Goal: Transaction & Acquisition: Download file/media

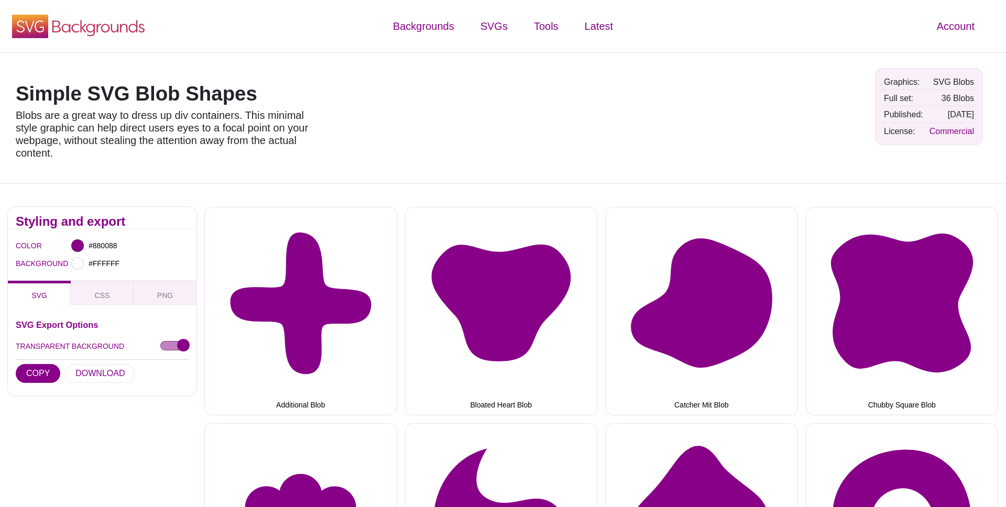
click at [31, 28] on use at bounding box center [30, 27] width 36 height 24
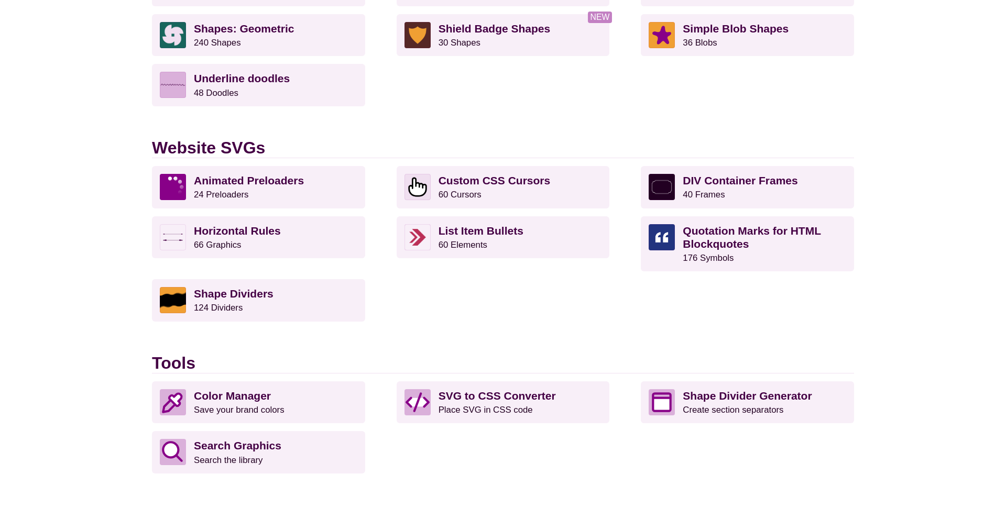
scroll to position [931, 0]
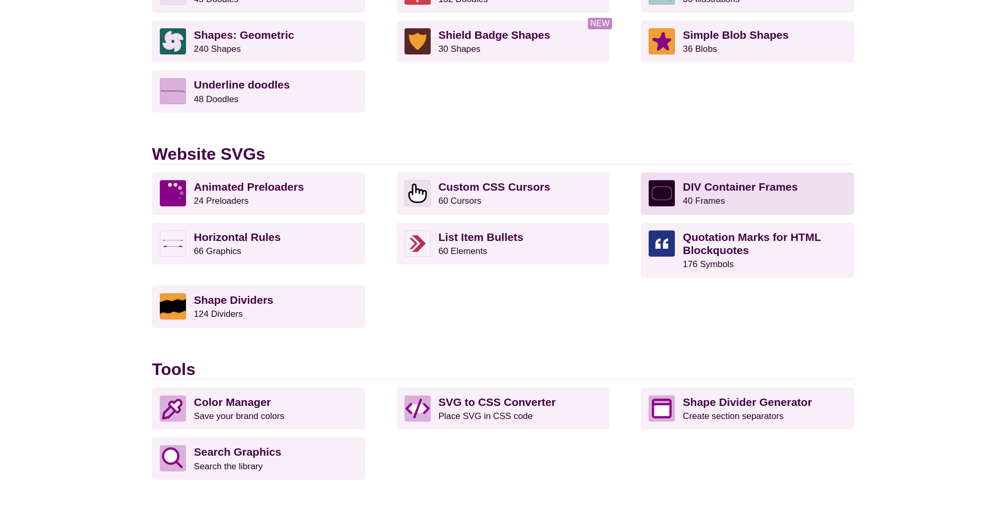
click at [757, 195] on p "DIV Container Frames 40 Frames" at bounding box center [765, 193] width 164 height 26
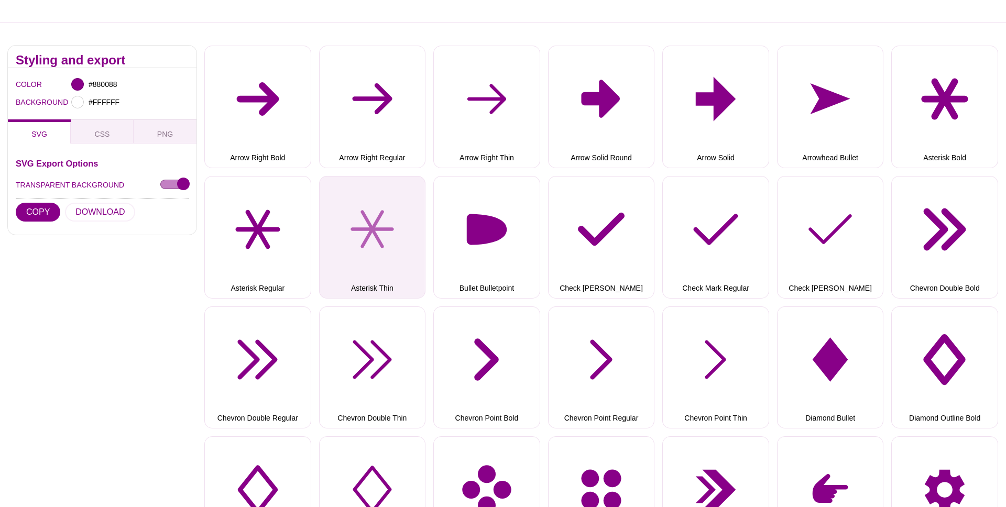
scroll to position [333, 0]
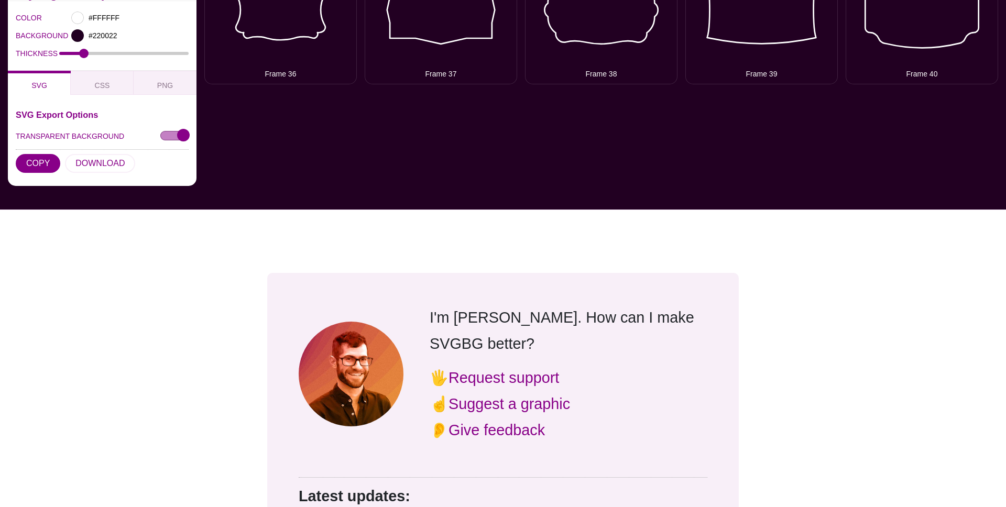
scroll to position [1194, 0]
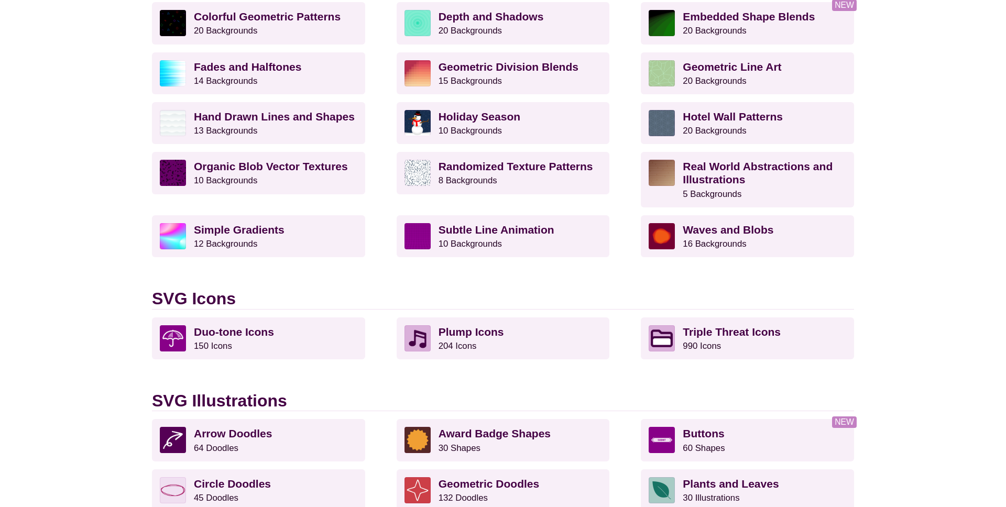
scroll to position [431, 0]
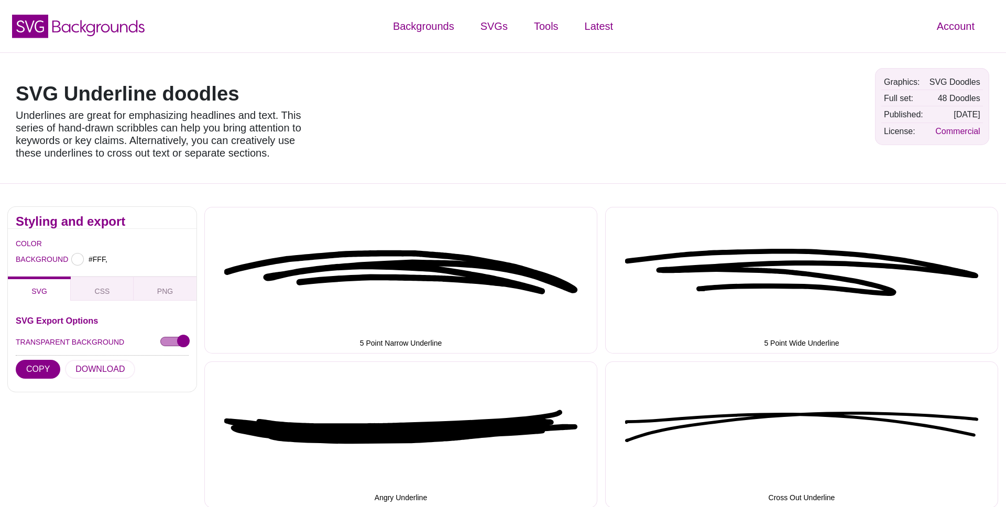
type input "#FFFFFF"
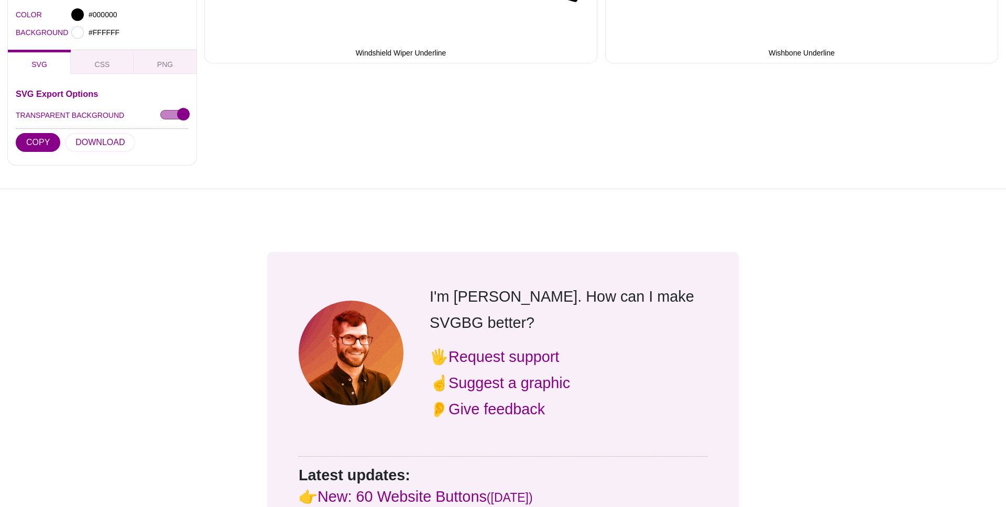
scroll to position [3912, 0]
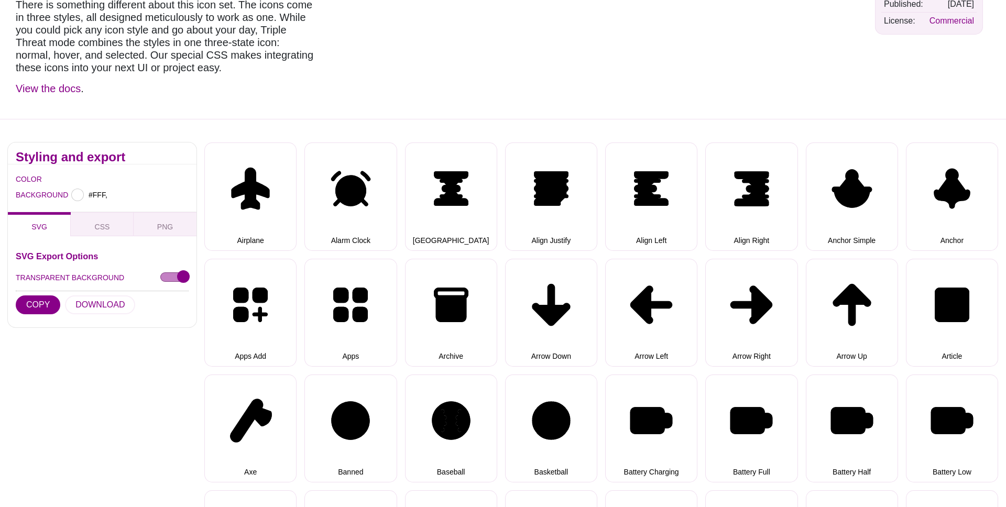
type input "#FFFFFF"
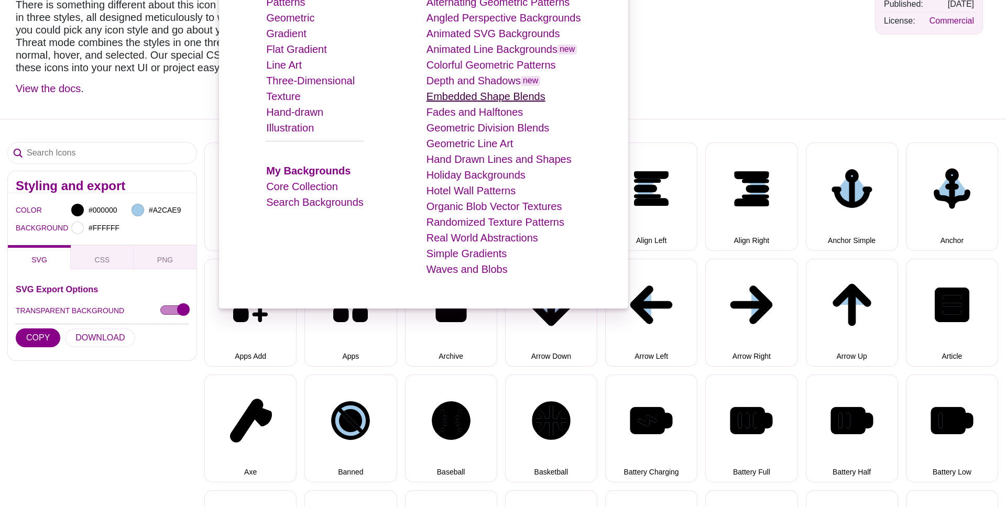
scroll to position [149, 0]
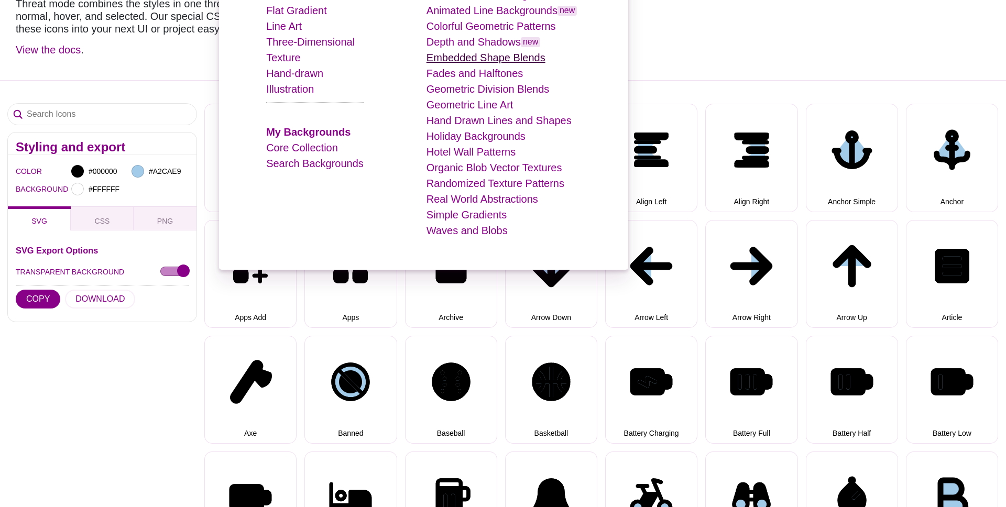
select select "triple threat"
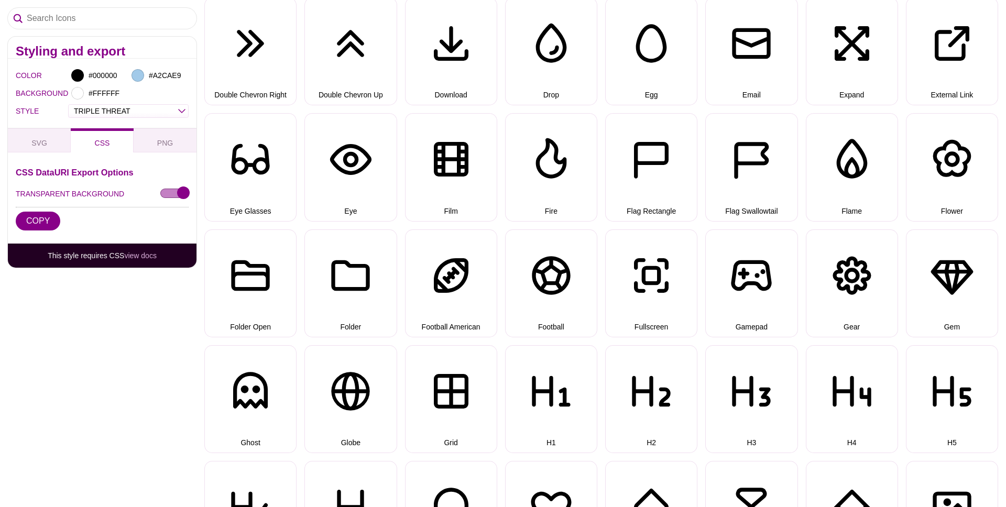
scroll to position [1875, 0]
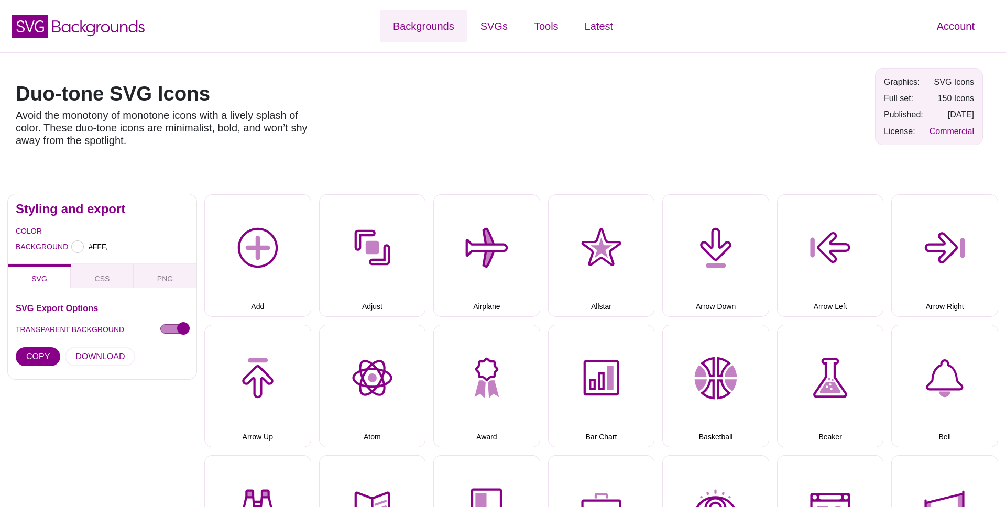
type input "#FFFFFF"
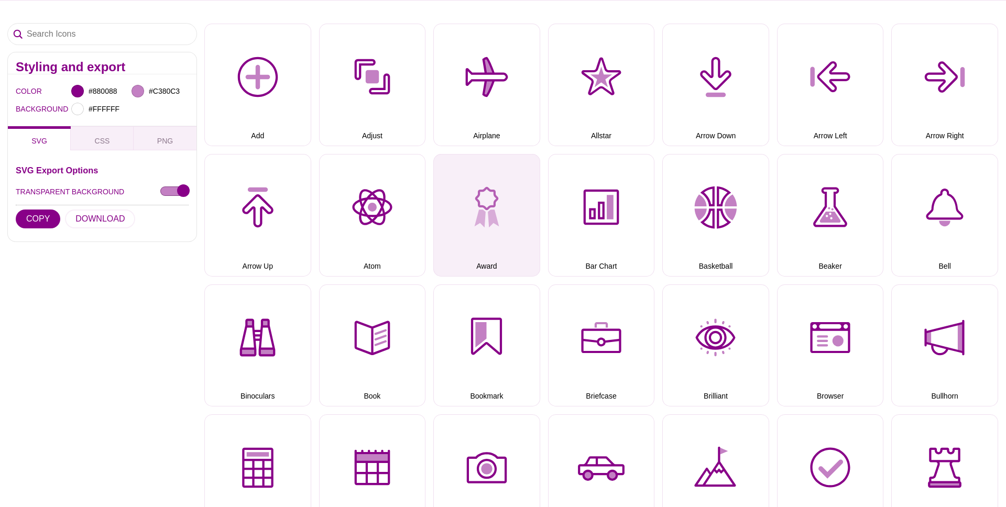
scroll to position [191, 0]
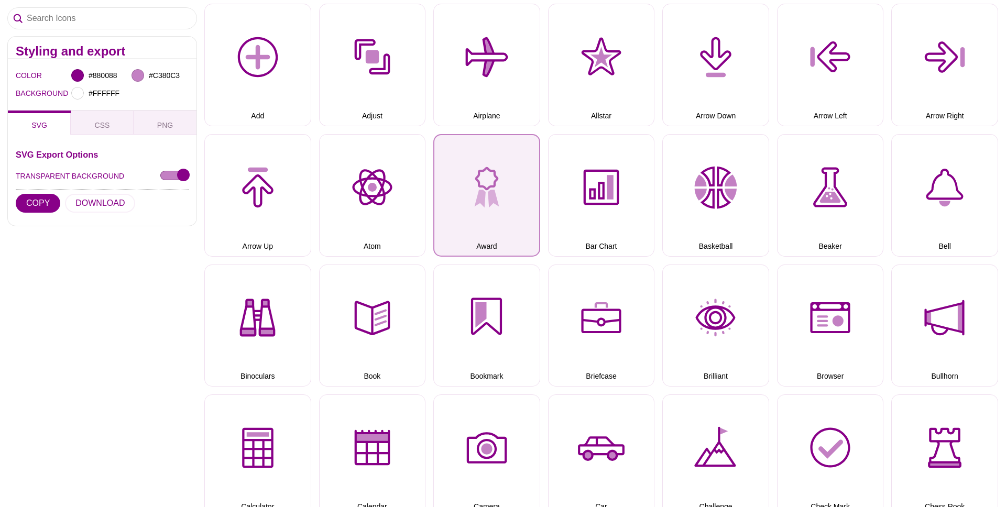
click at [486, 218] on button "Award" at bounding box center [486, 195] width 107 height 123
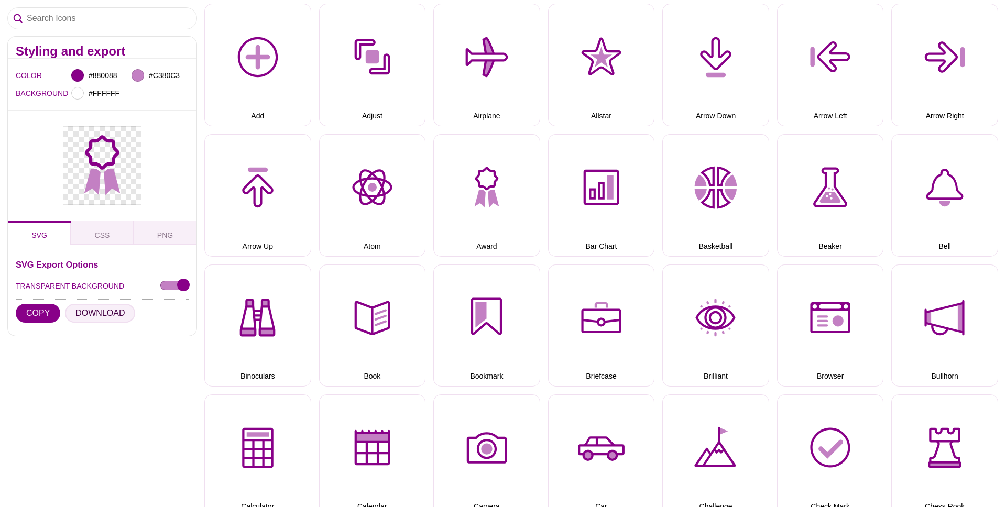
click at [93, 318] on button "DOWNLOAD" at bounding box center [100, 313] width 70 height 19
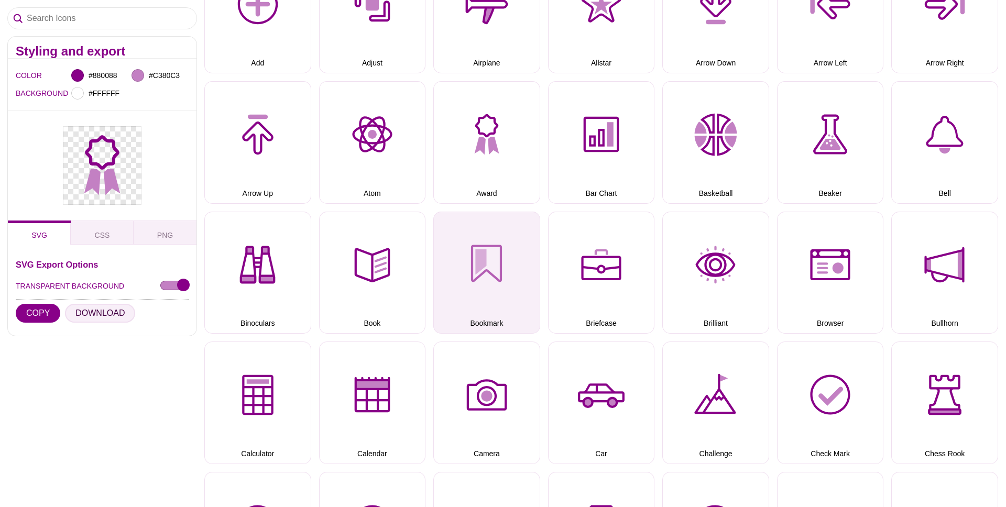
scroll to position [332, 0]
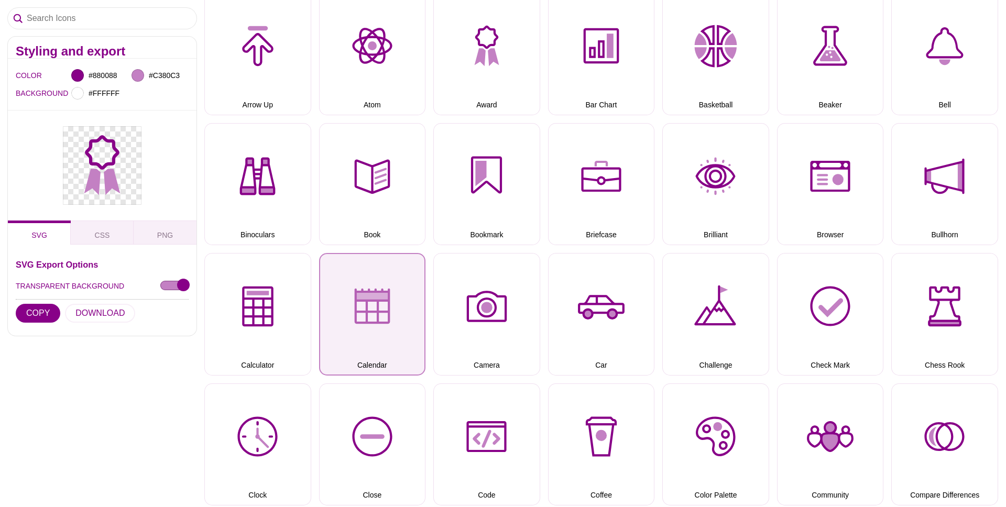
click at [379, 294] on button "Calendar" at bounding box center [372, 314] width 107 height 123
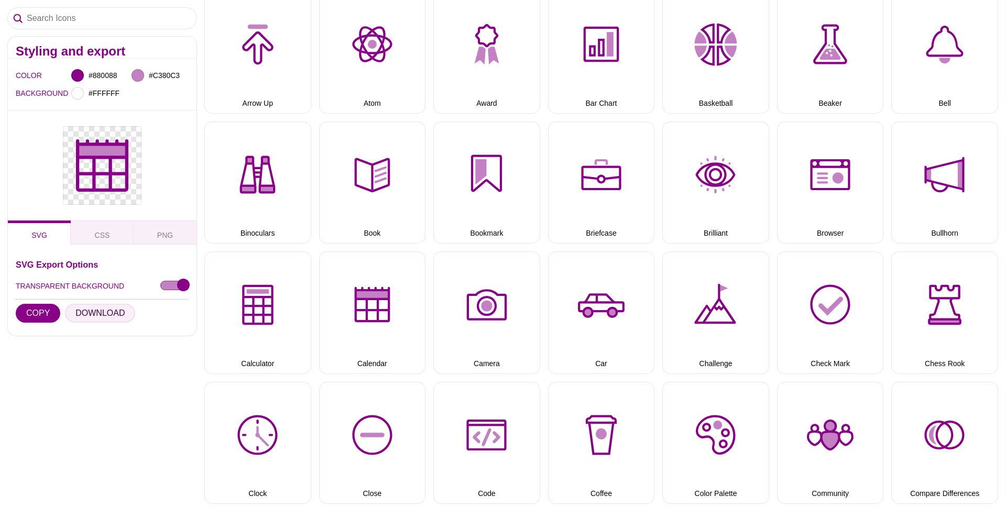
click at [108, 305] on button "DOWNLOAD" at bounding box center [100, 313] width 70 height 19
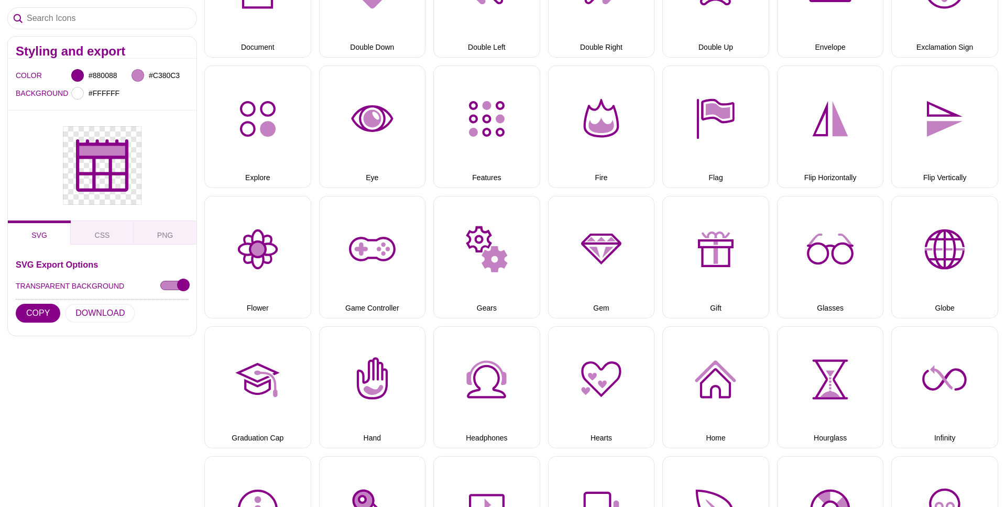
scroll to position [1042, 0]
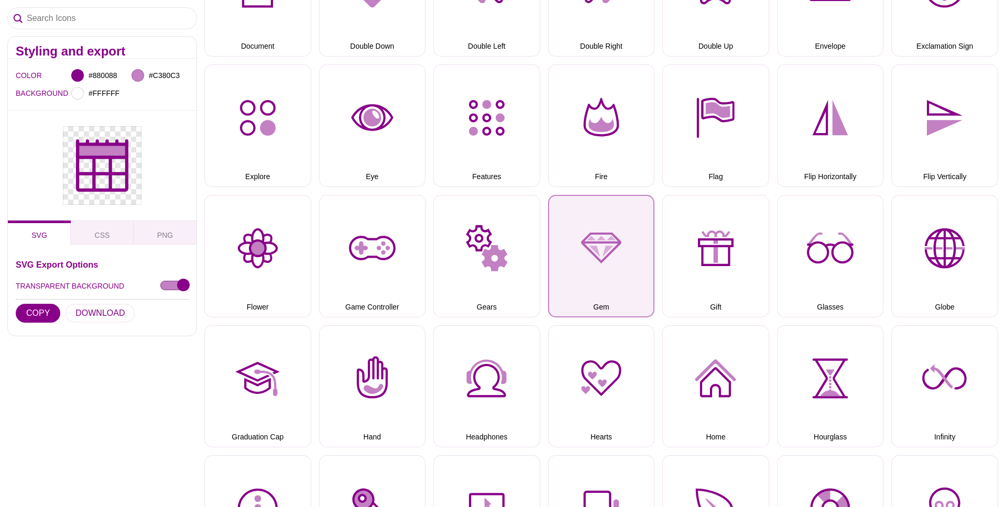
click at [603, 244] on button "Gem" at bounding box center [601, 256] width 107 height 123
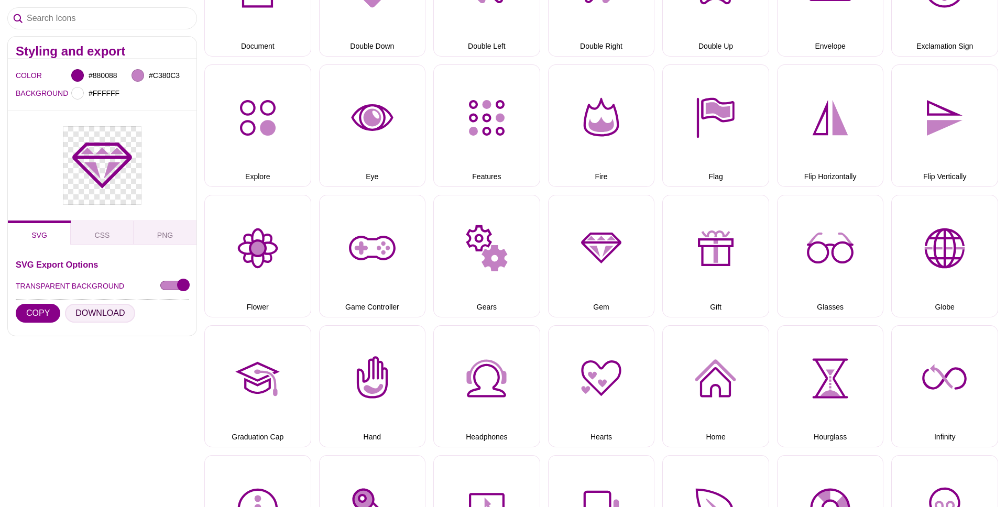
click at [104, 313] on button "DOWNLOAD" at bounding box center [100, 313] width 70 height 19
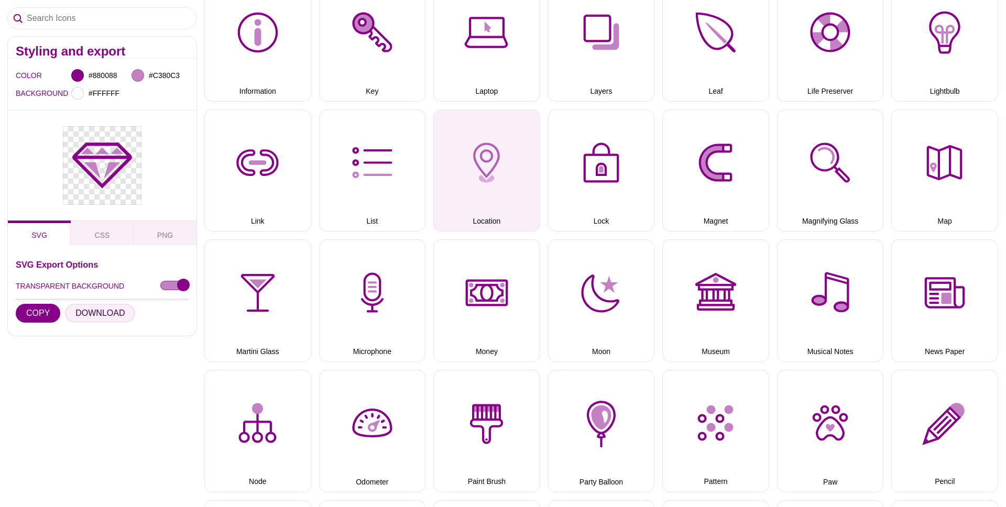
scroll to position [1533, 0]
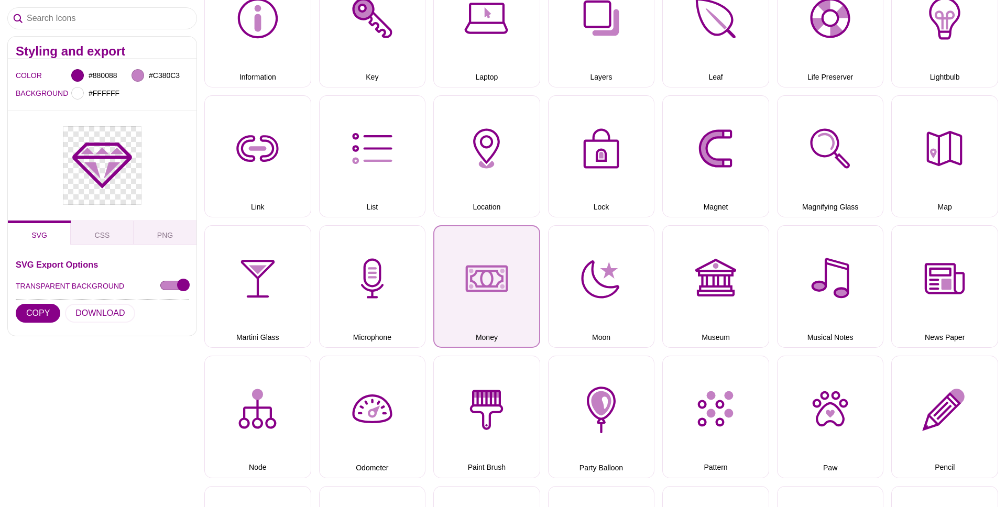
click at [484, 271] on button "Money" at bounding box center [486, 286] width 107 height 123
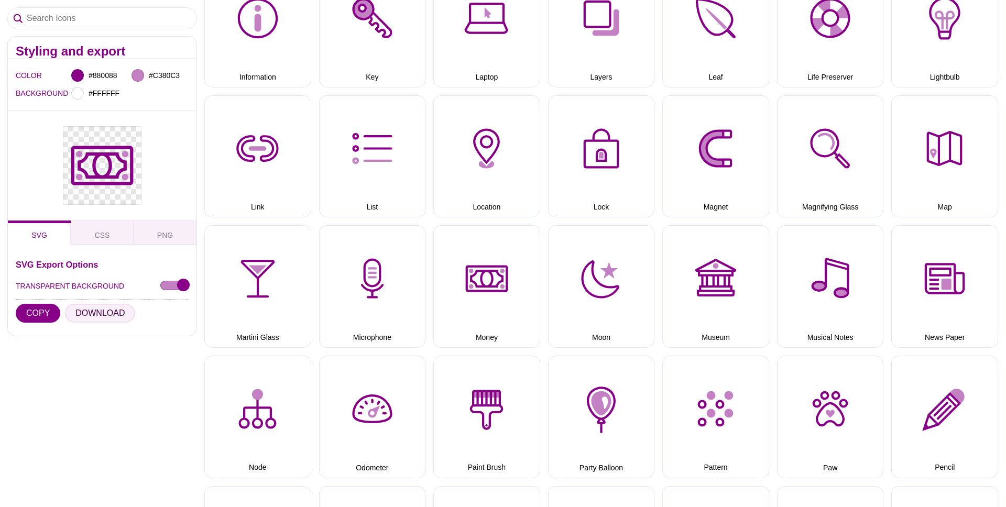
click at [102, 311] on button "DOWNLOAD" at bounding box center [100, 313] width 70 height 19
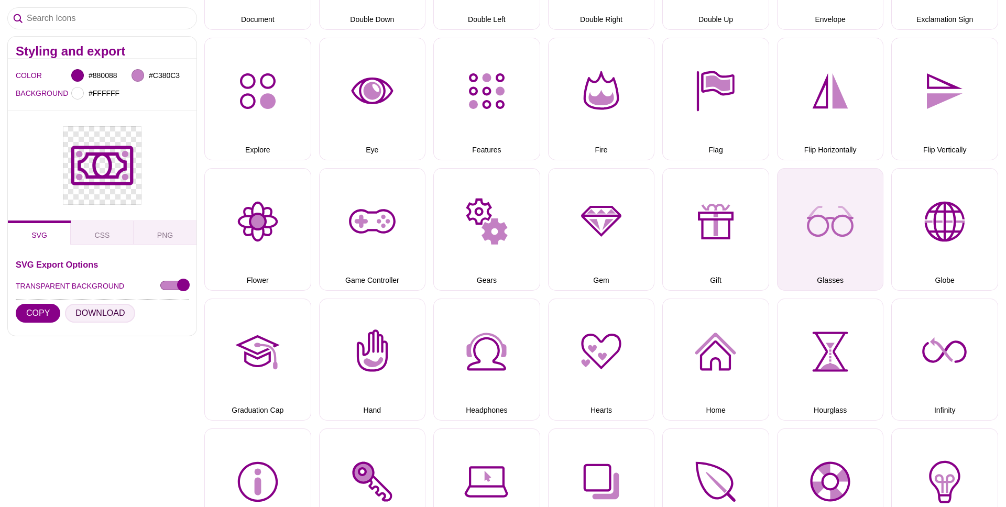
scroll to position [1062, 0]
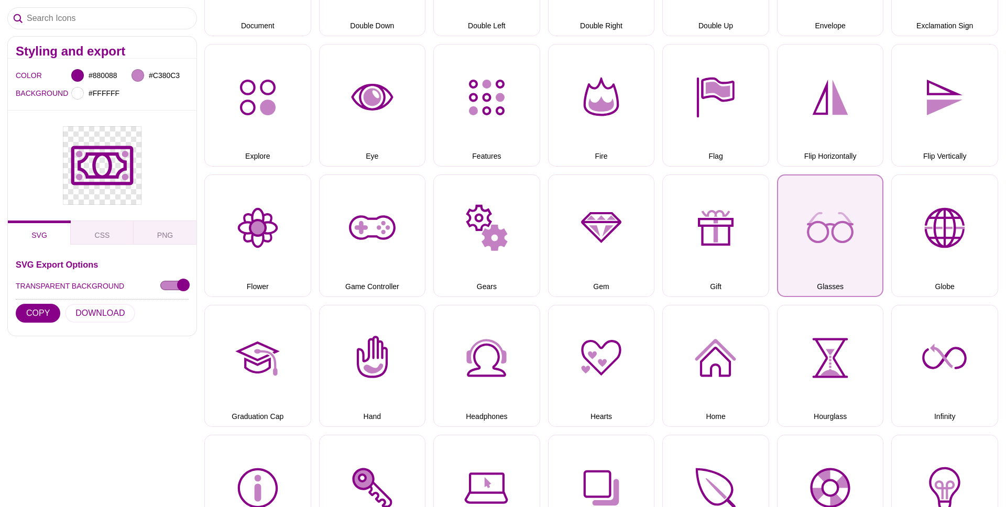
click at [834, 221] on button "Glasses" at bounding box center [830, 236] width 107 height 123
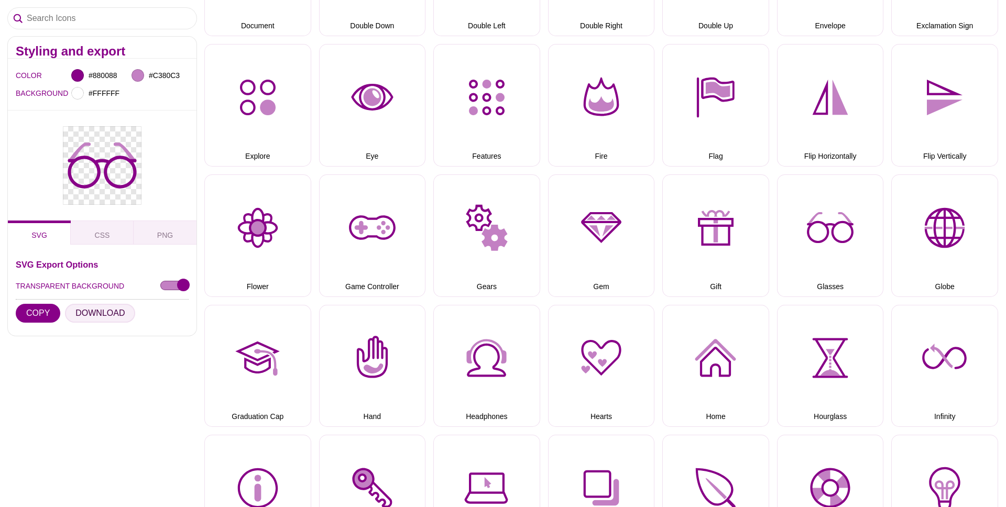
click at [107, 310] on button "DOWNLOAD" at bounding box center [100, 313] width 70 height 19
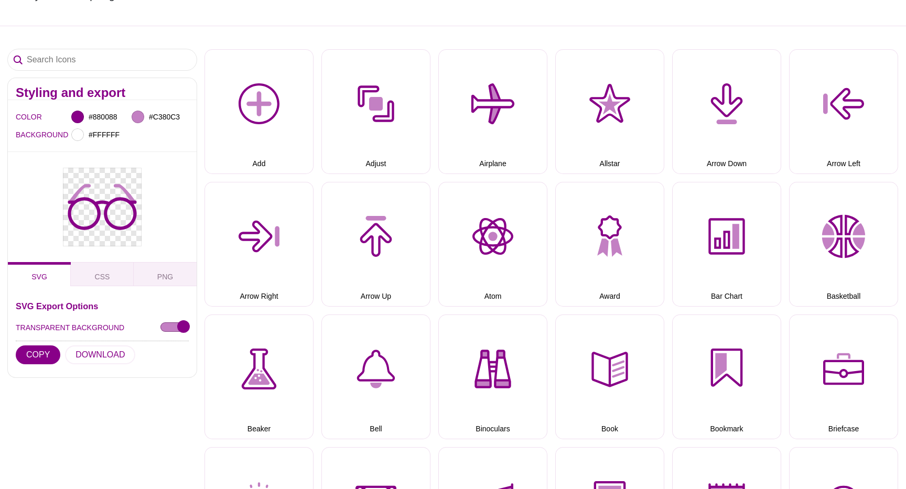
scroll to position [133, 0]
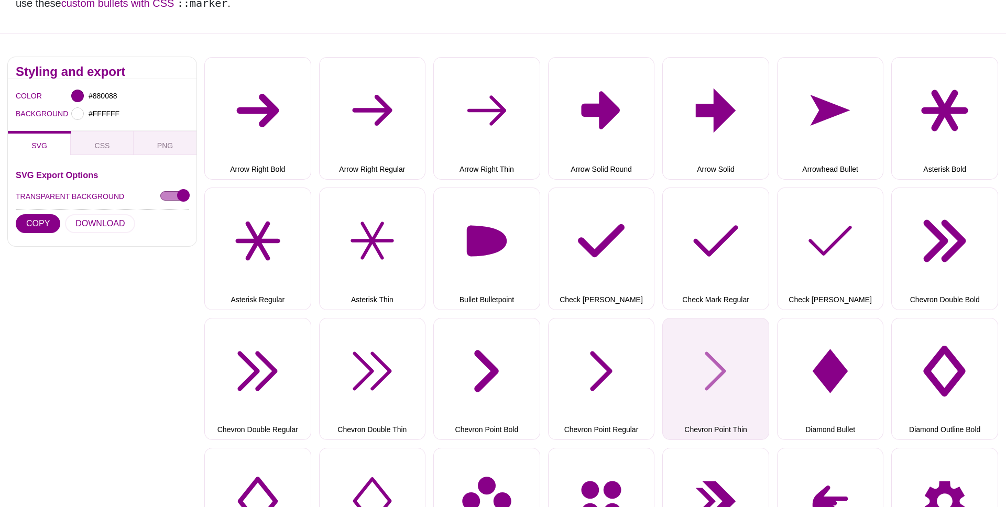
scroll to position [180, 0]
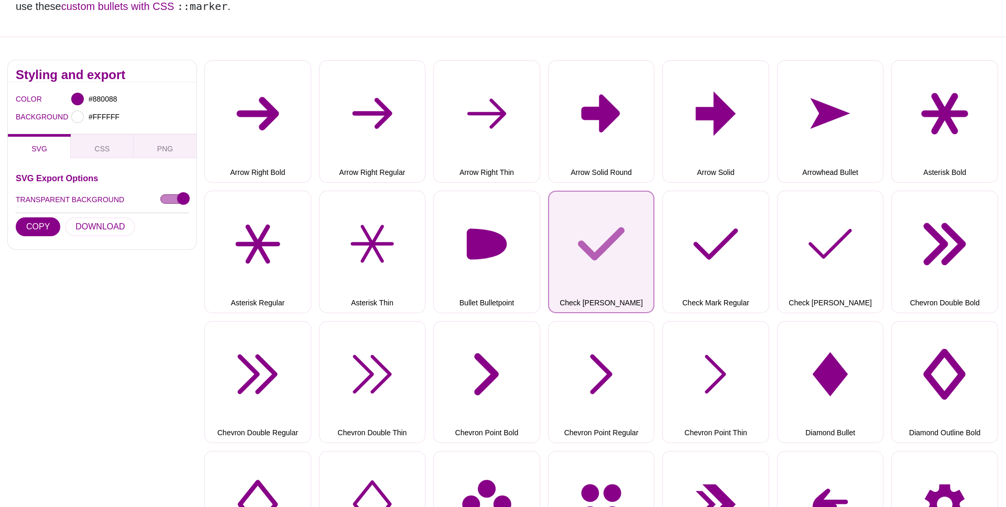
click at [604, 250] on button "Check Mark Bold" at bounding box center [601, 252] width 107 height 123
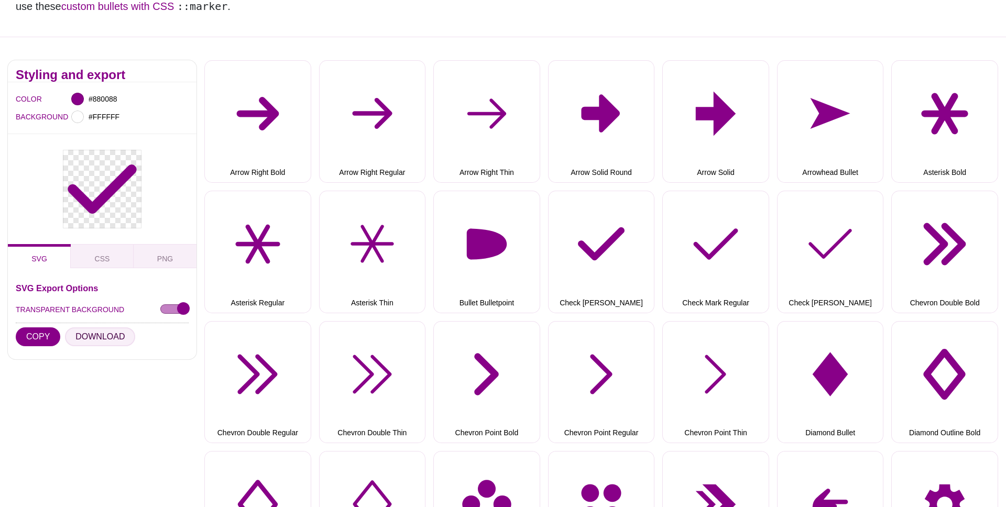
click at [93, 332] on button "DOWNLOAD" at bounding box center [100, 337] width 70 height 19
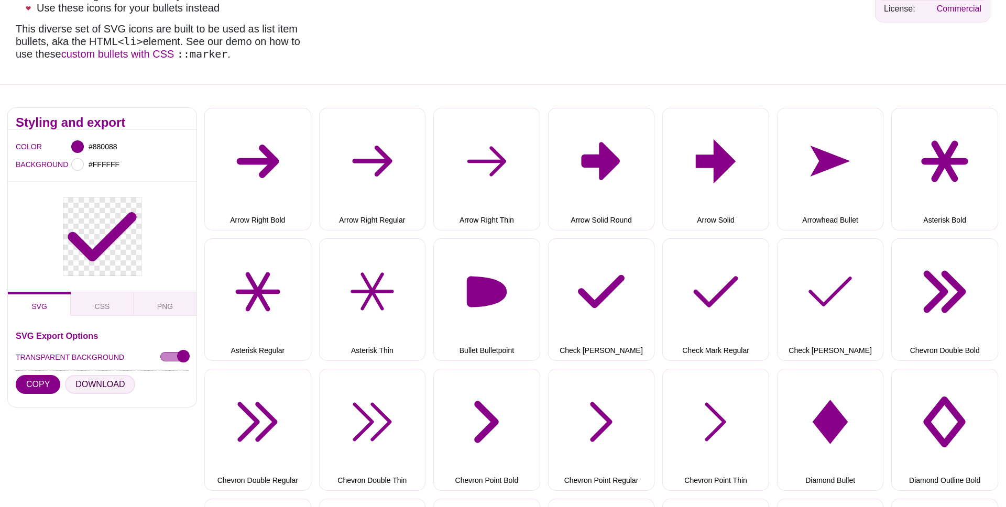
scroll to position [0, 0]
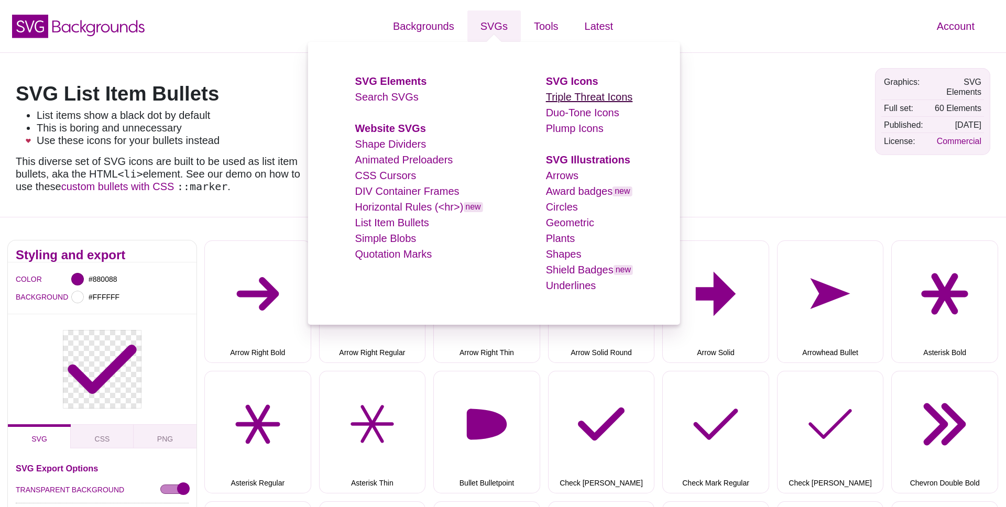
click at [587, 94] on link "Triple Threat Icons" at bounding box center [589, 97] width 87 height 12
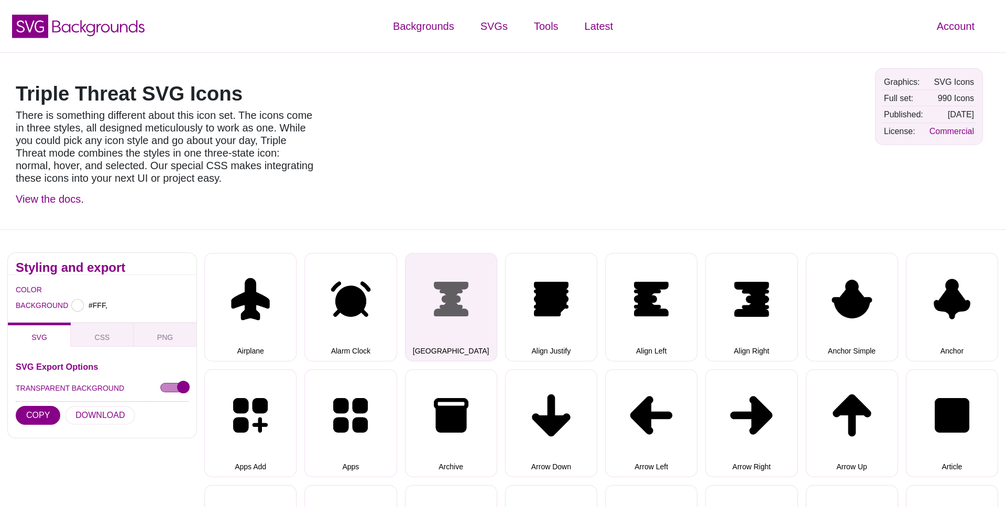
type input "#FFFFFF"
select select "triple threat"
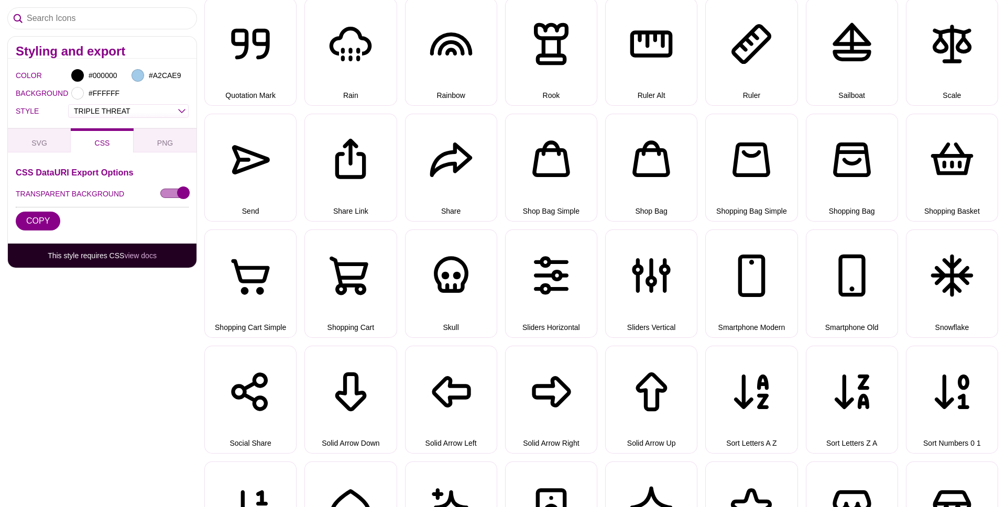
scroll to position [3746, 0]
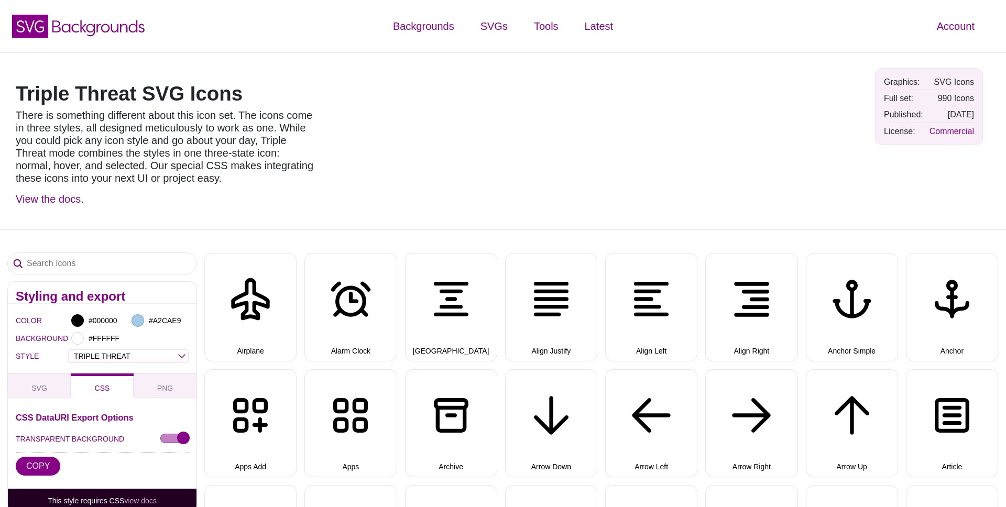
select select "triple threat"
click at [46, 27] on use at bounding box center [30, 27] width 36 height 24
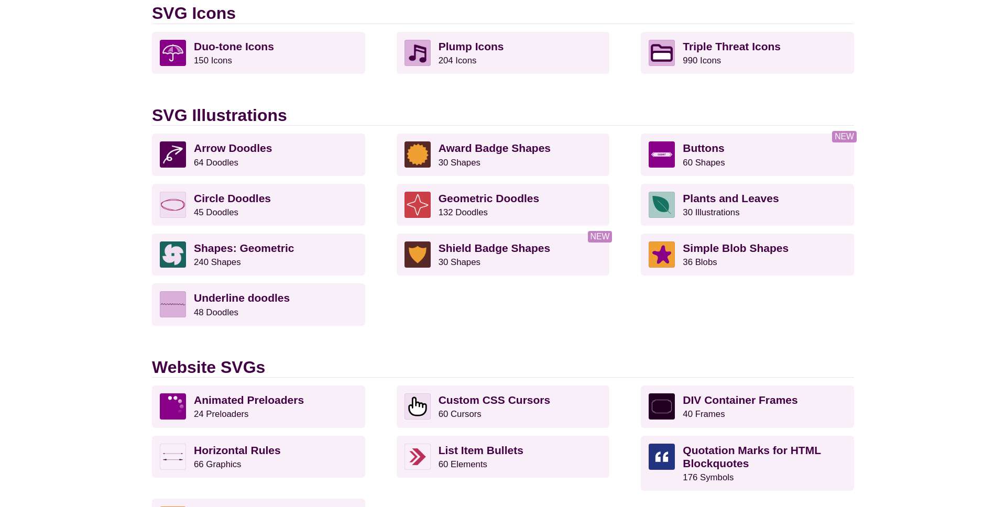
scroll to position [737, 0]
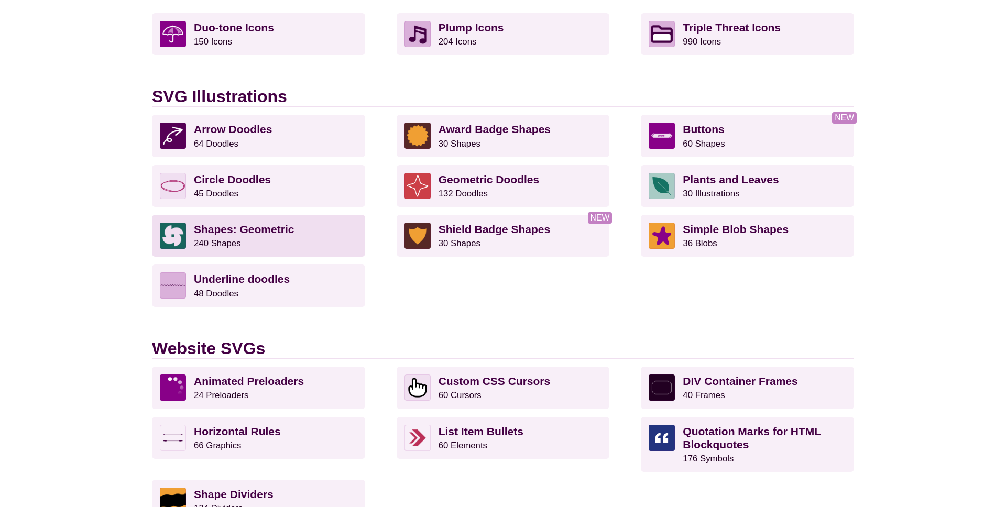
click at [295, 230] on p "Shapes: Geometric 240 Shapes" at bounding box center [276, 236] width 164 height 26
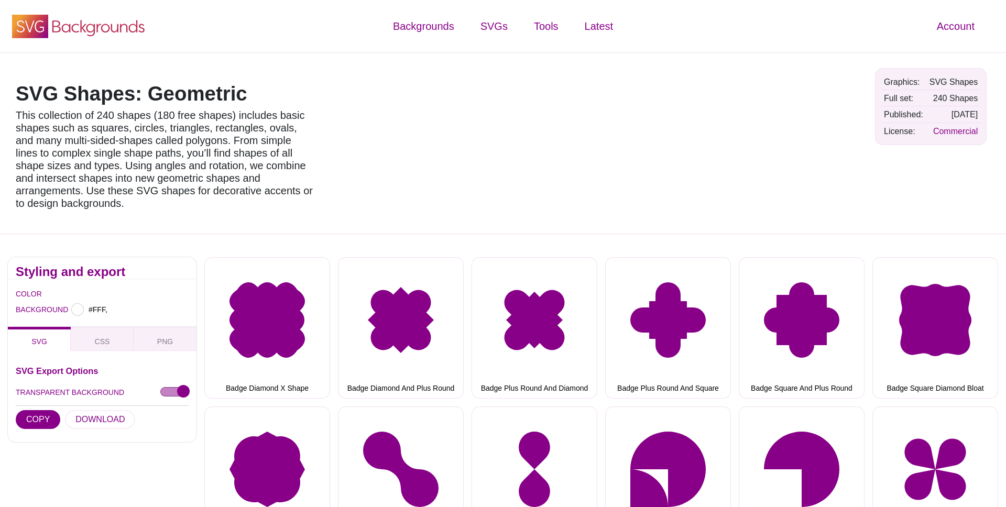
type input "#FFFFFF"
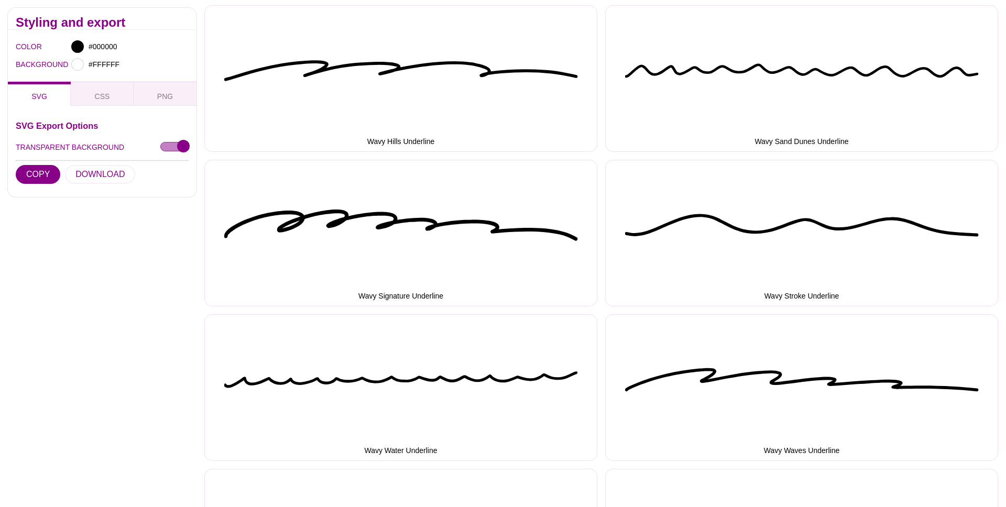
scroll to position [2688, 0]
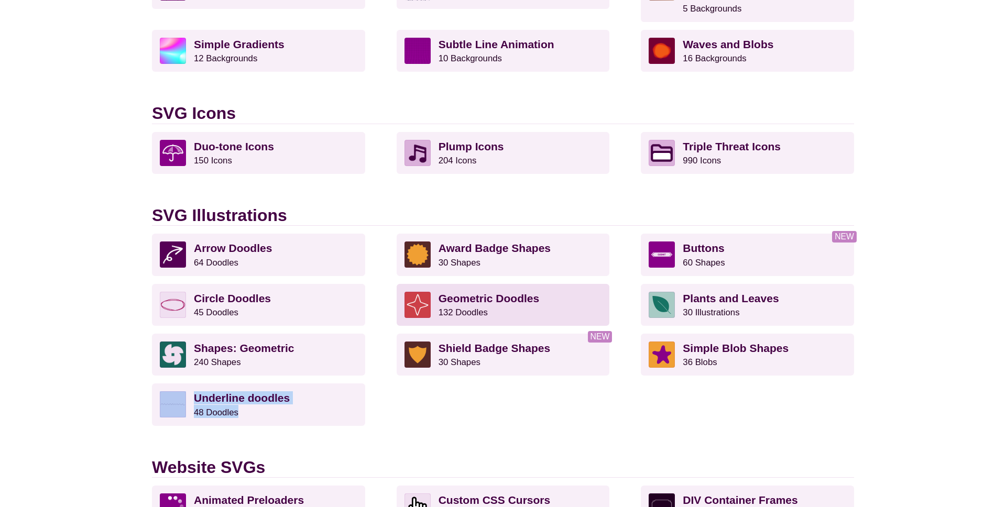
scroll to position [616, 0]
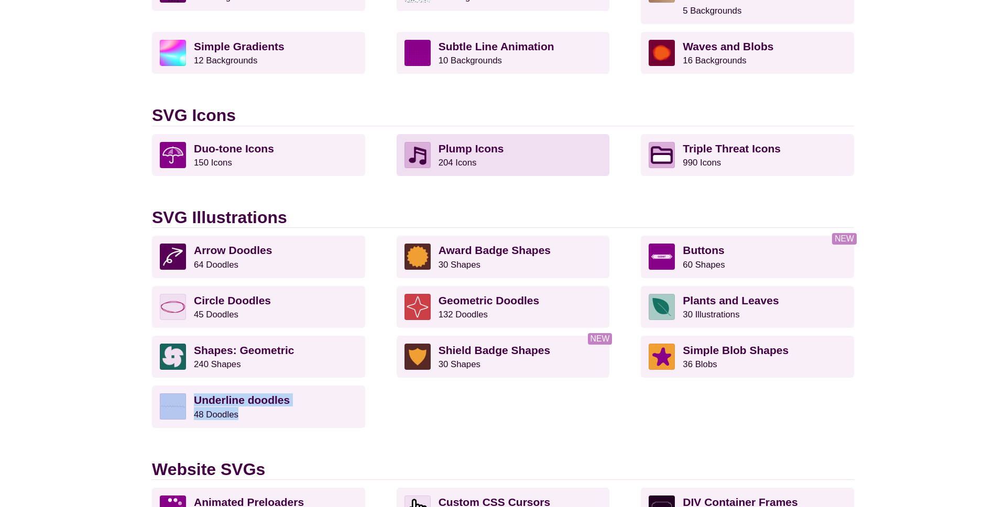
click at [526, 147] on p "Plump Icons 204 Icons" at bounding box center [521, 155] width 164 height 26
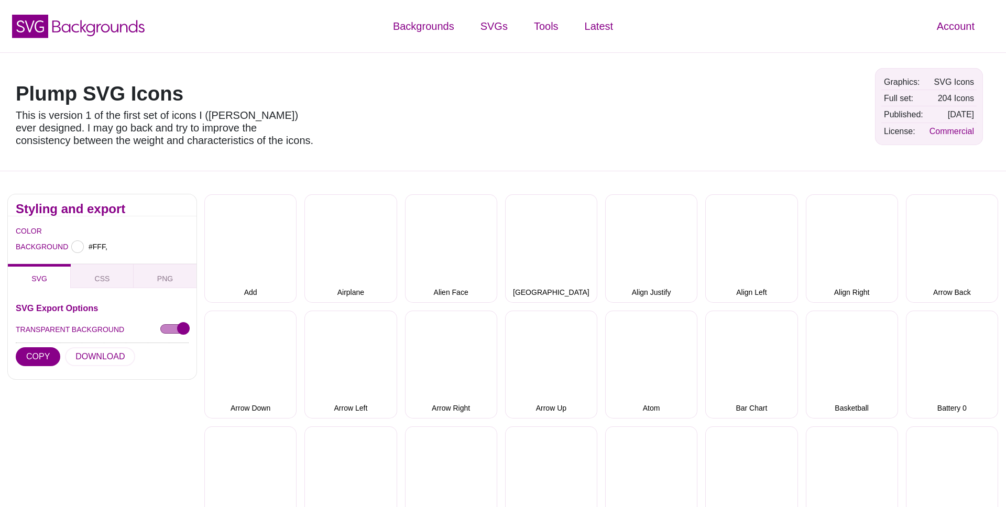
type input "#FFFFFF"
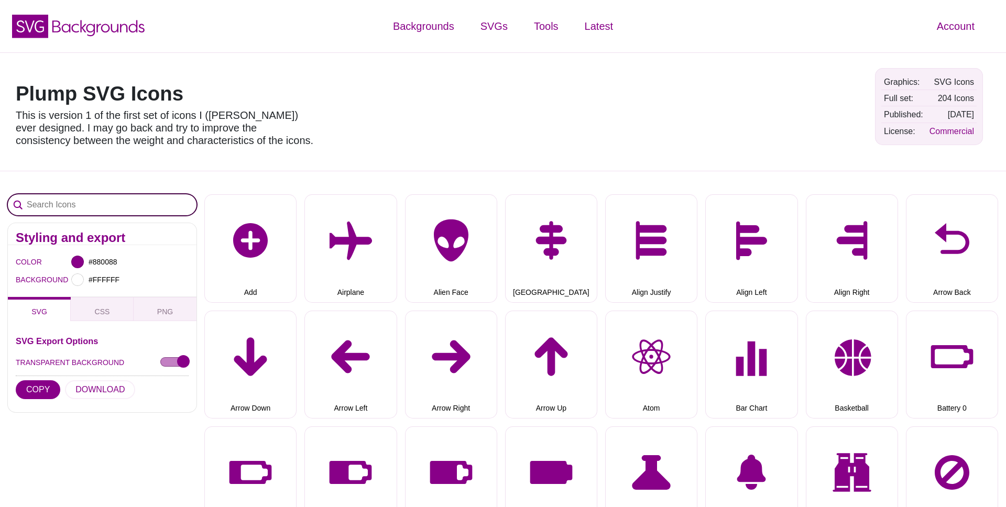
click at [114, 203] on input "Search Icons" at bounding box center [102, 204] width 189 height 21
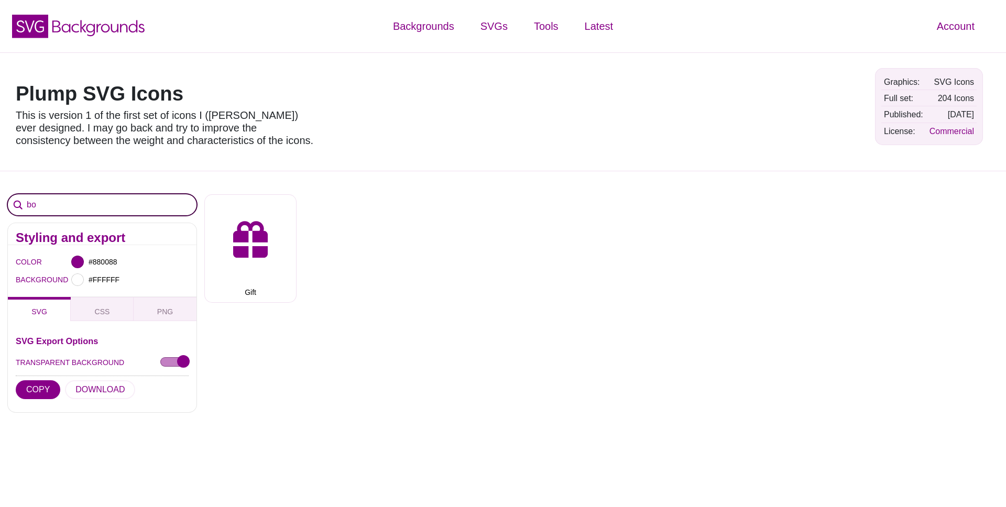
type input "b"
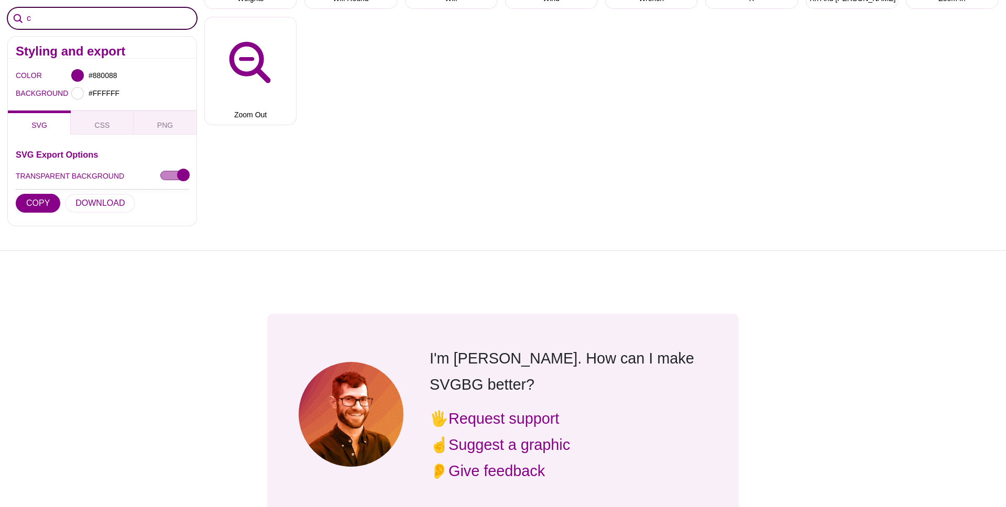
scroll to position [2703, 0]
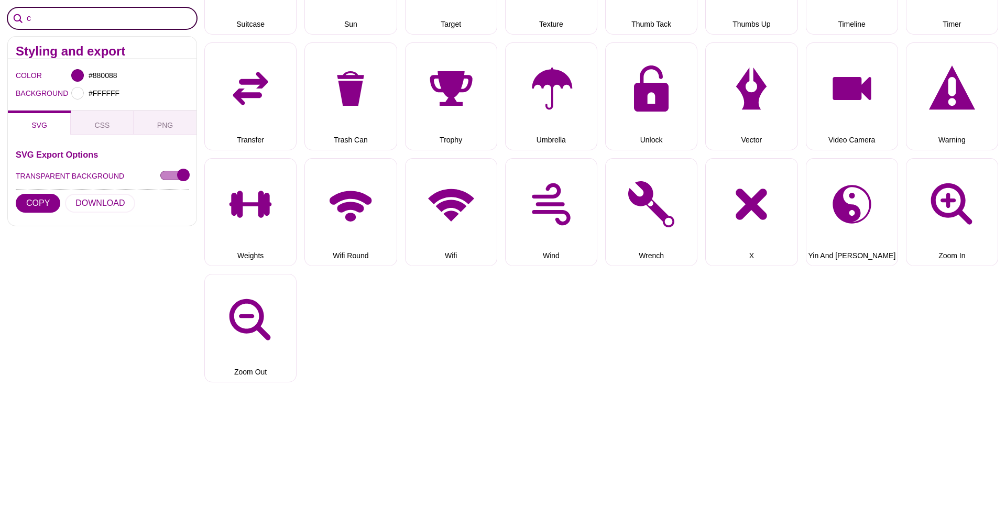
click at [41, 12] on input "c" at bounding box center [102, 18] width 189 height 21
type input "c"
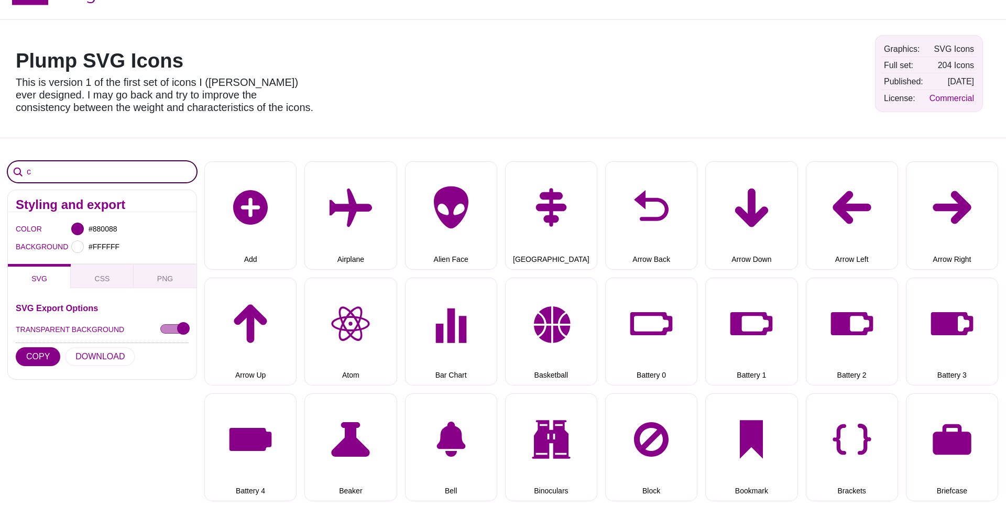
scroll to position [0, 0]
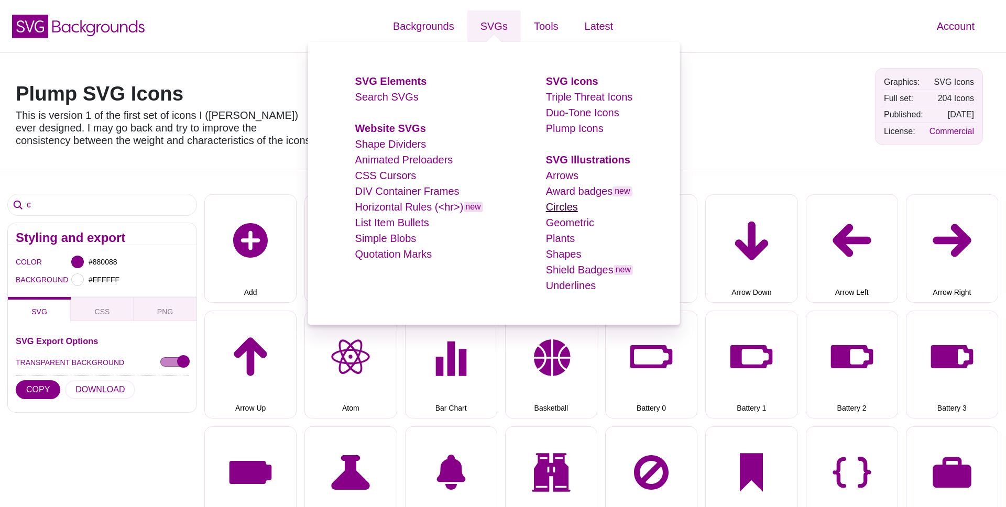
click at [570, 208] on link "Circles" at bounding box center [562, 207] width 32 height 12
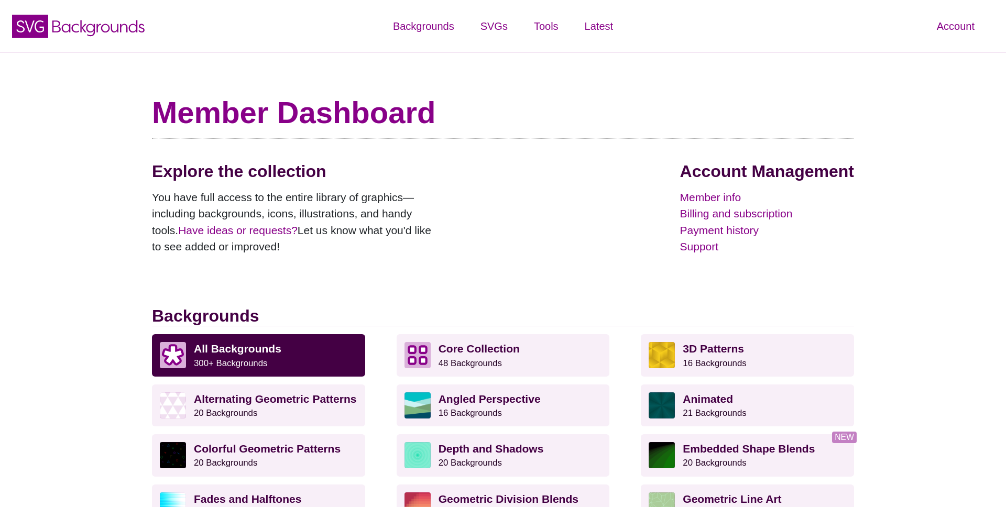
scroll to position [737, 0]
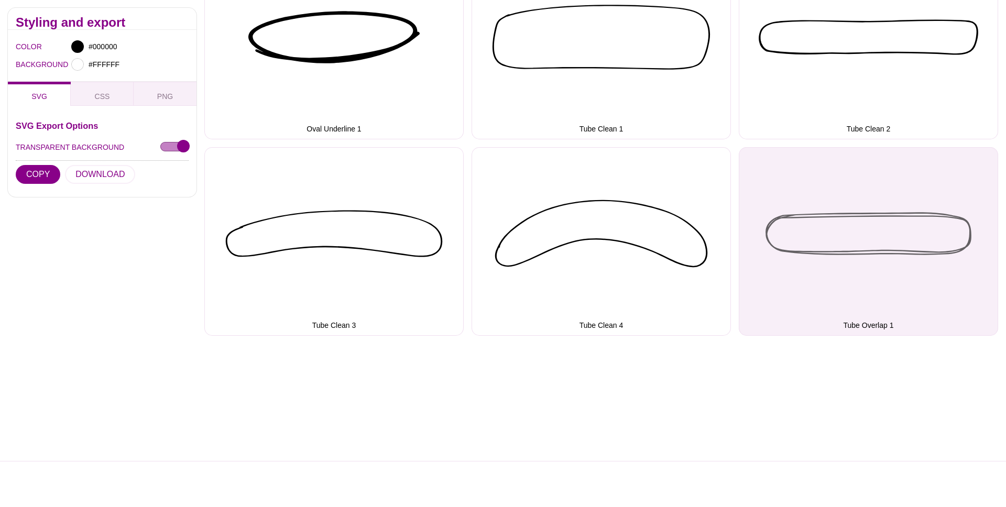
scroll to position [2802, 0]
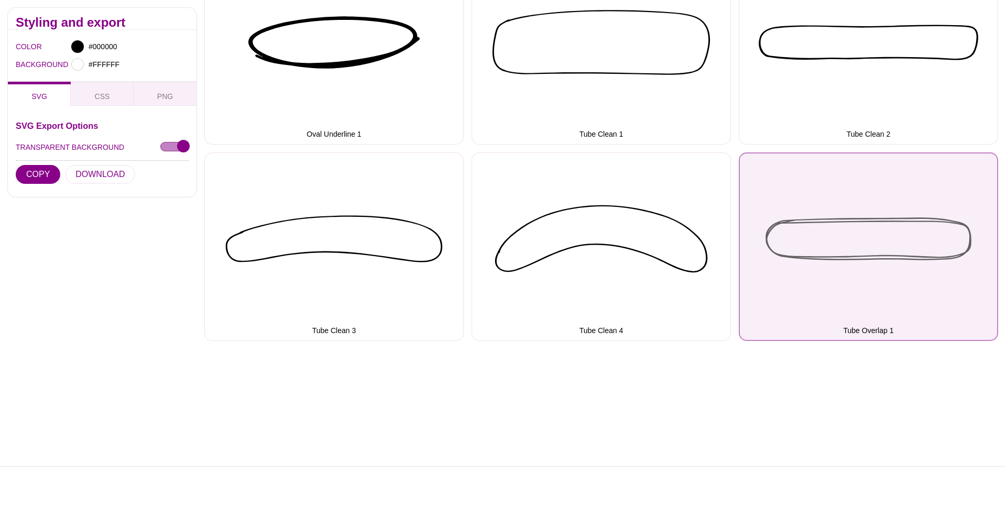
click at [846, 251] on button "Tube Overlap 1" at bounding box center [868, 247] width 259 height 189
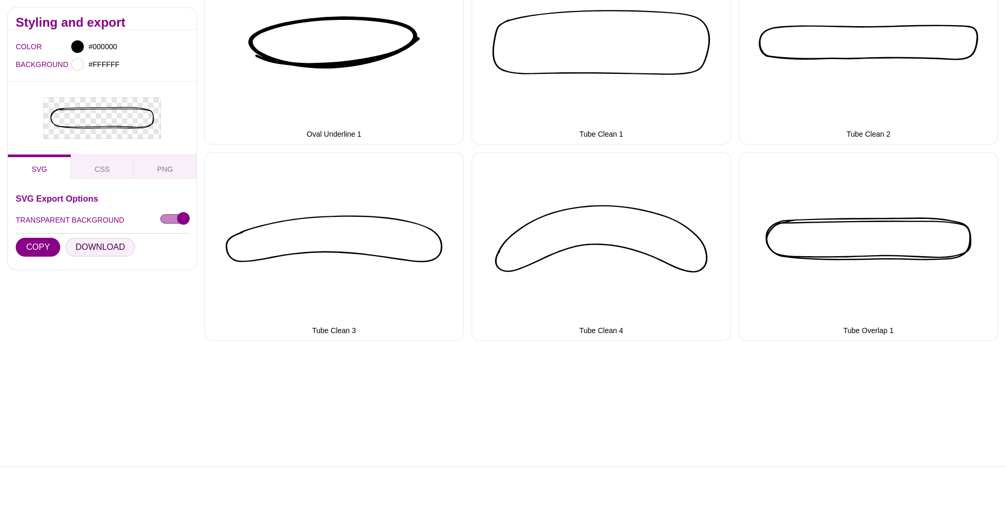
click at [102, 242] on button "DOWNLOAD" at bounding box center [100, 246] width 70 height 19
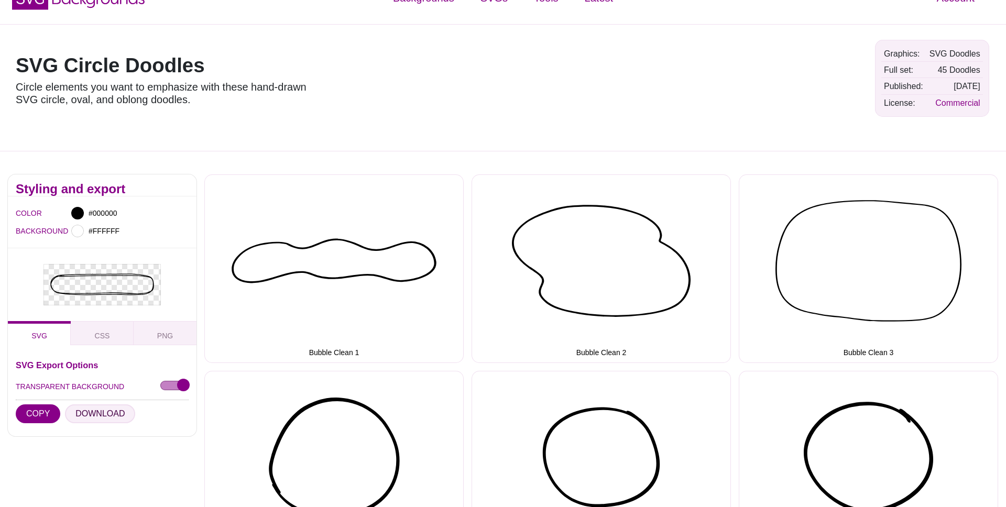
scroll to position [0, 0]
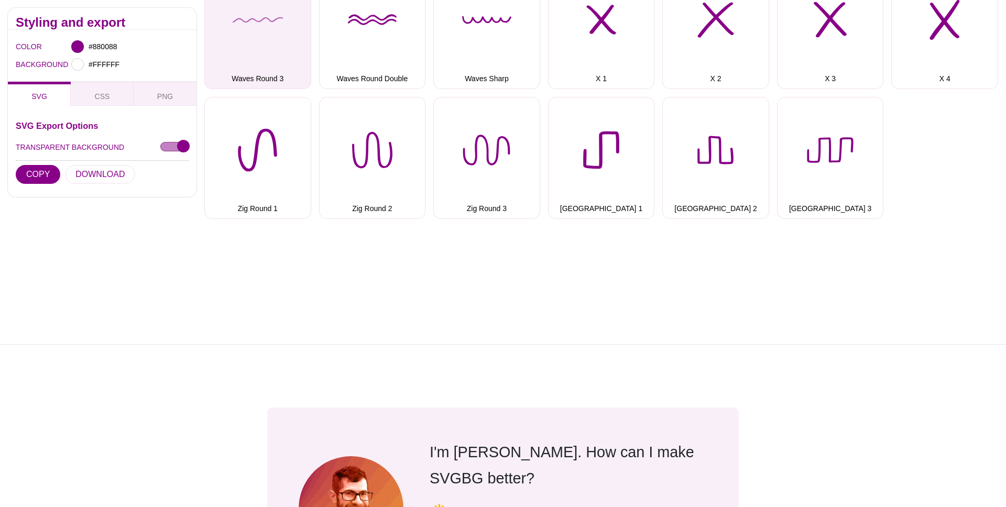
scroll to position [2455, 0]
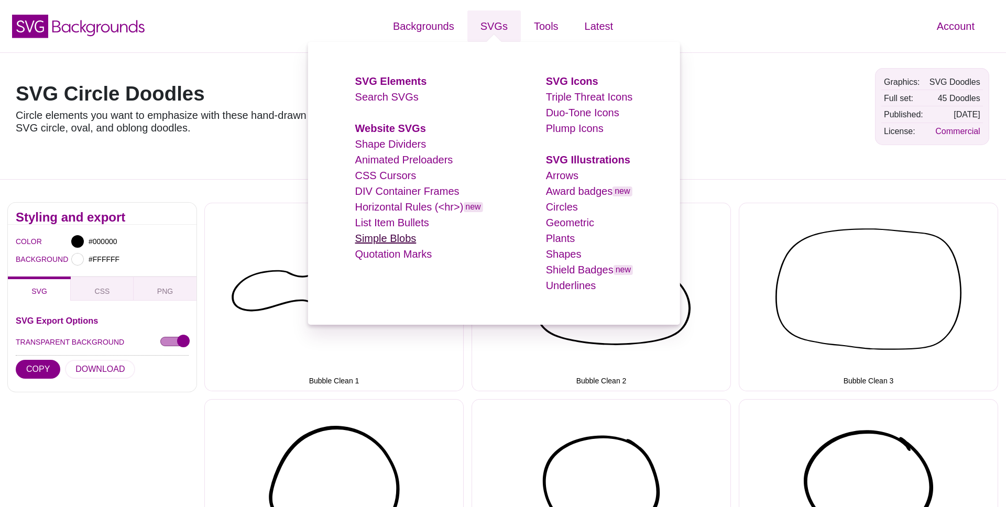
click at [390, 243] on link "Simple Blobs" at bounding box center [385, 239] width 61 height 12
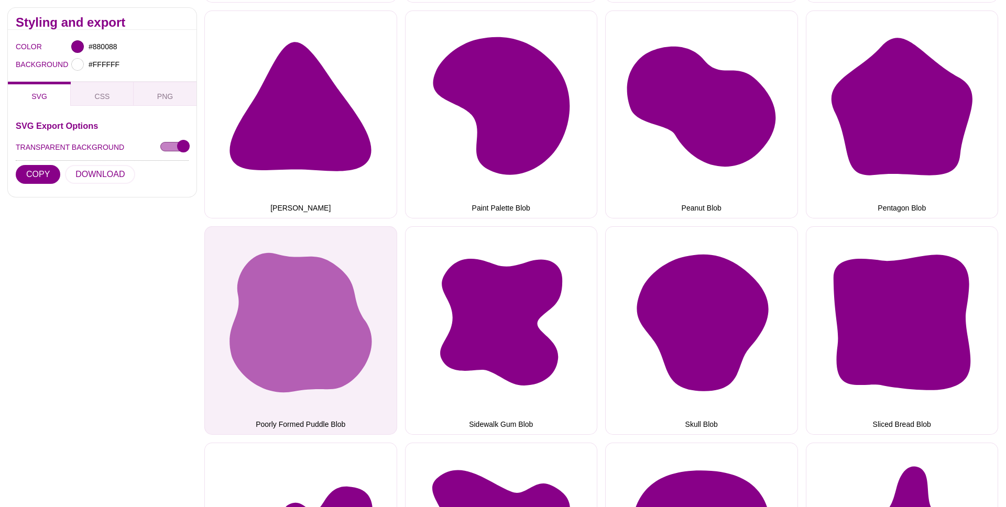
scroll to position [1276, 0]
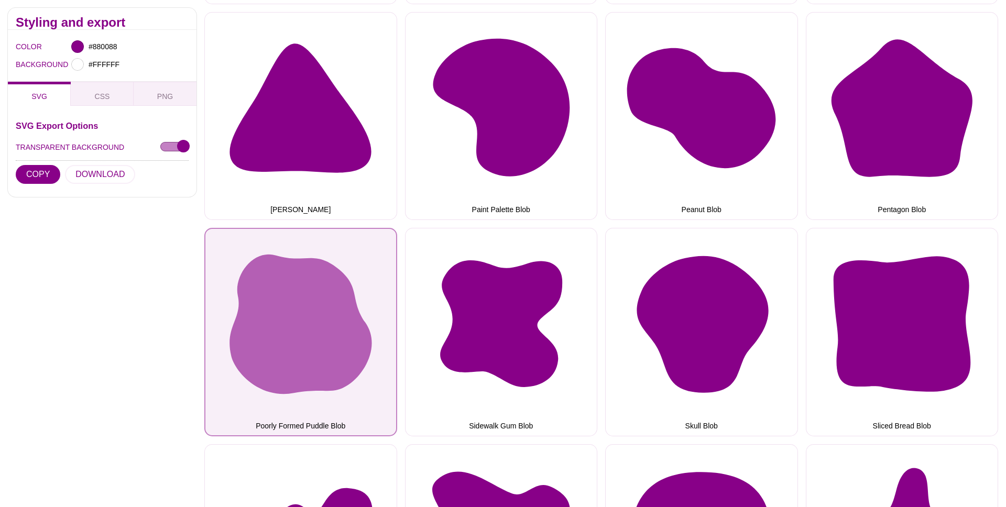
click at [331, 312] on button "Poorly Formed Puddle Blob" at bounding box center [300, 332] width 193 height 209
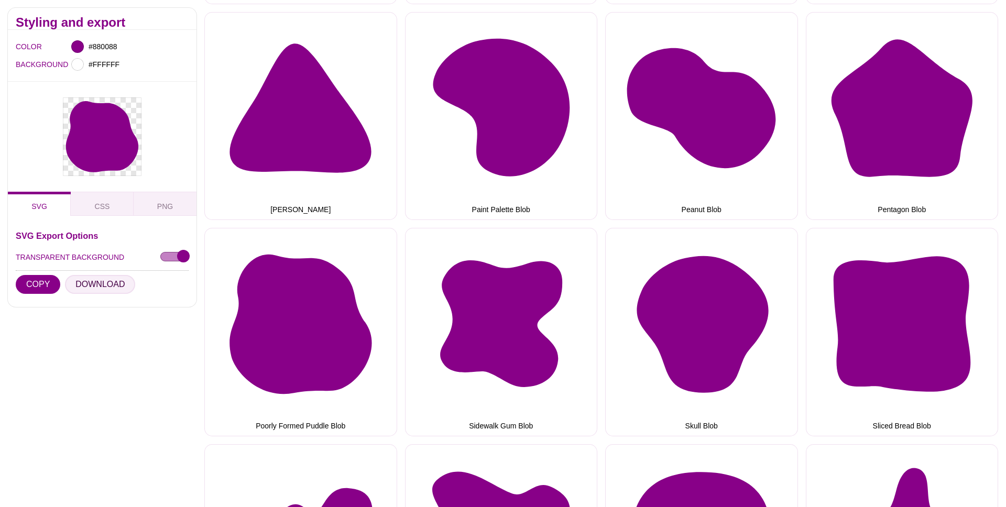
click at [99, 284] on button "DOWNLOAD" at bounding box center [100, 284] width 70 height 19
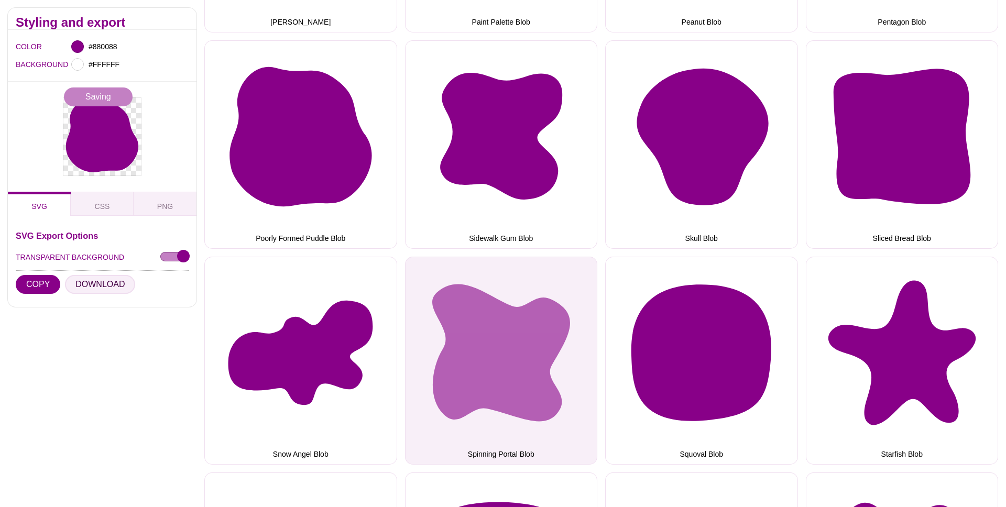
scroll to position [1478, 0]
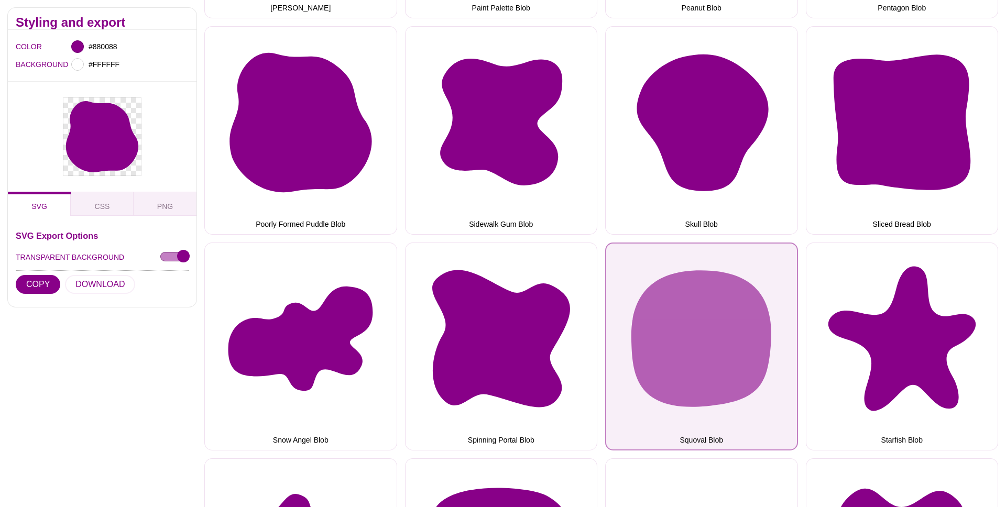
click at [748, 323] on button "Squoval Blob" at bounding box center [701, 347] width 193 height 209
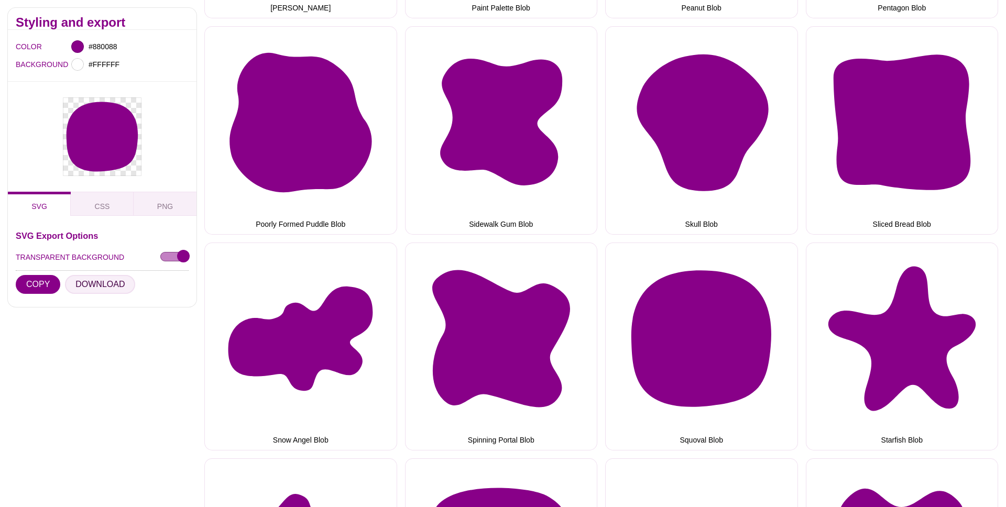
click at [89, 284] on button "DOWNLOAD" at bounding box center [100, 284] width 70 height 19
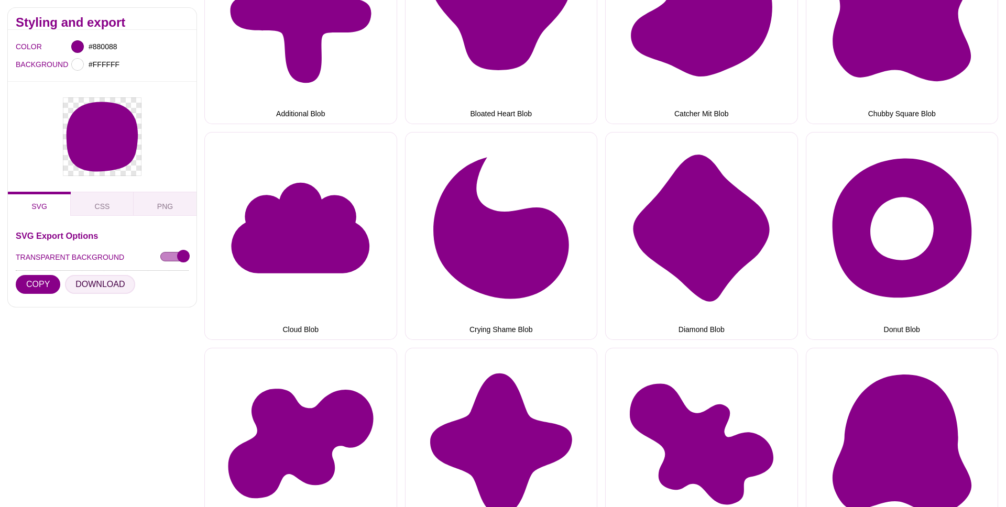
scroll to position [0, 0]
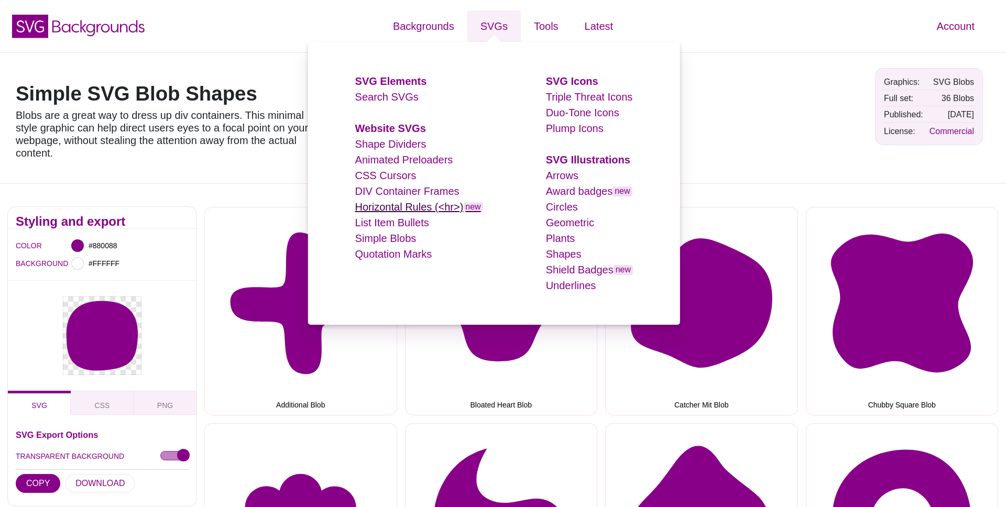
click at [400, 204] on link "Horizontal Rules (<hr>) new" at bounding box center [419, 207] width 128 height 12
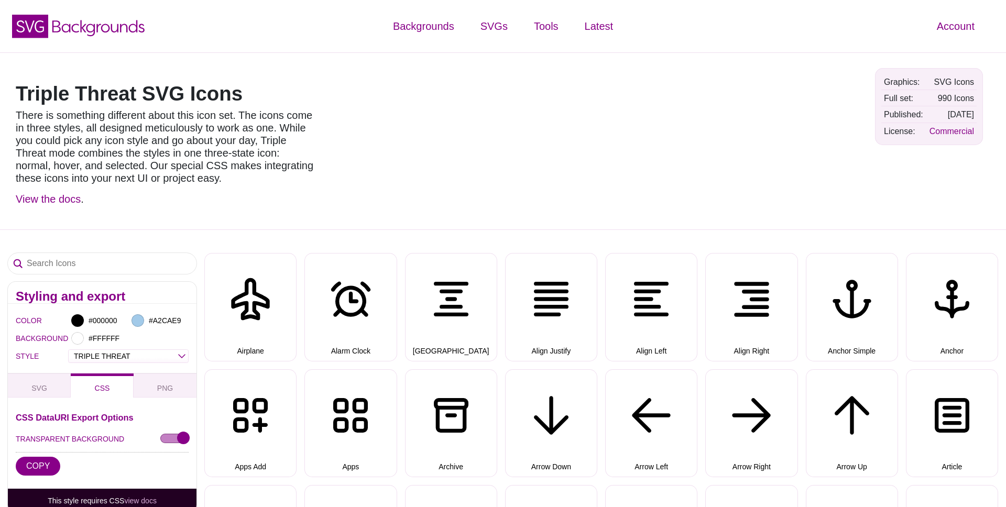
select select "triple threat"
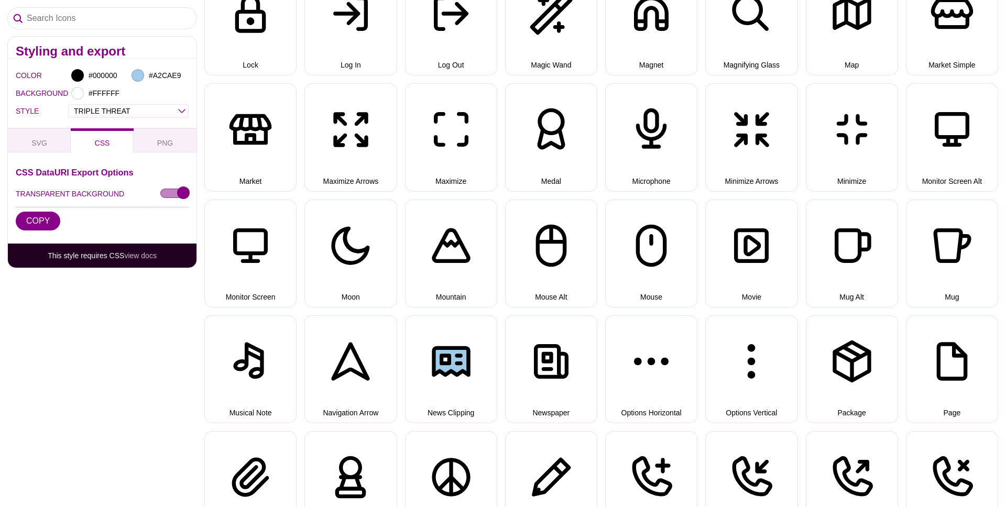
scroll to position [2951, 0]
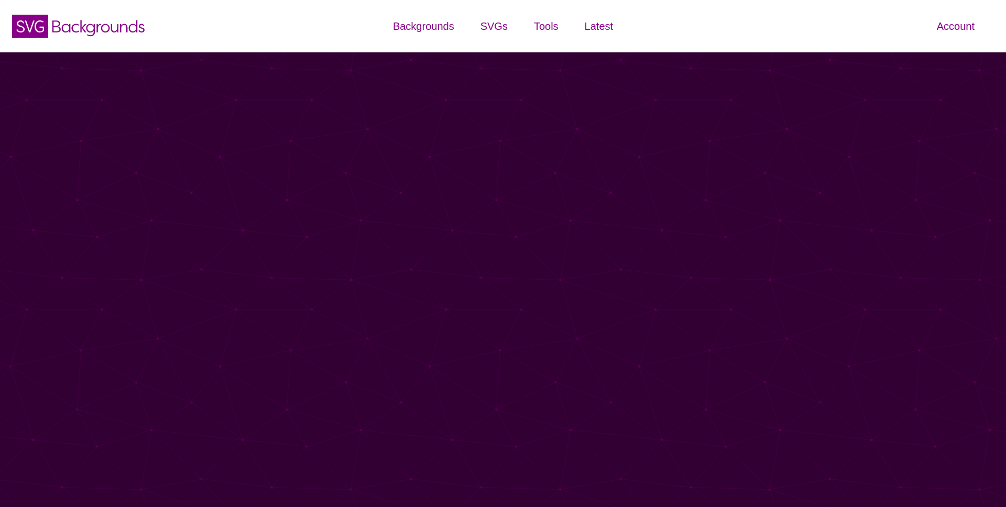
drag, startPoint x: 0, startPoint y: 0, endPoint x: 406, endPoint y: 207, distance: 455.2
click at [404, 207] on div "SVG Backgrounds Logo Backgrounds Categories Abstract Patterns Geometric Gradien…" at bounding box center [503, 177] width 1006 height 355
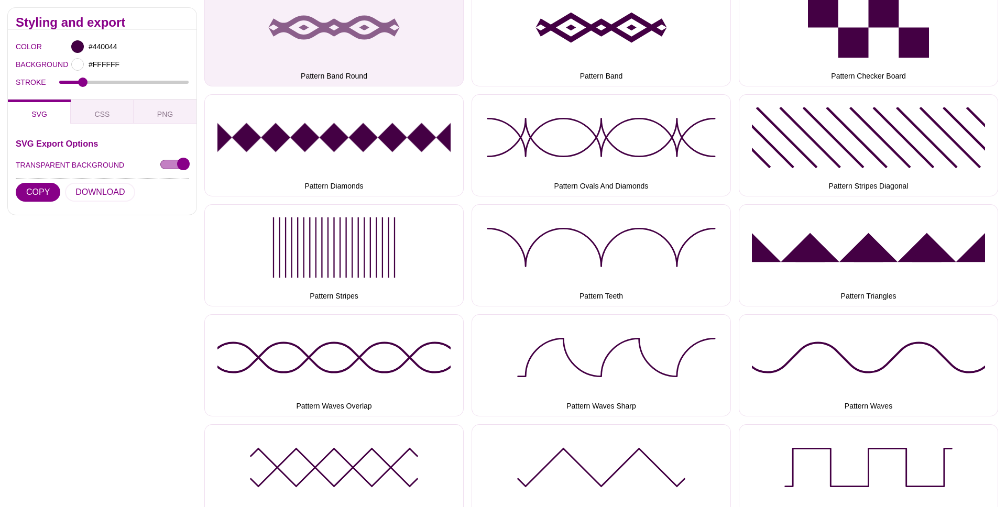
scroll to position [1762, 0]
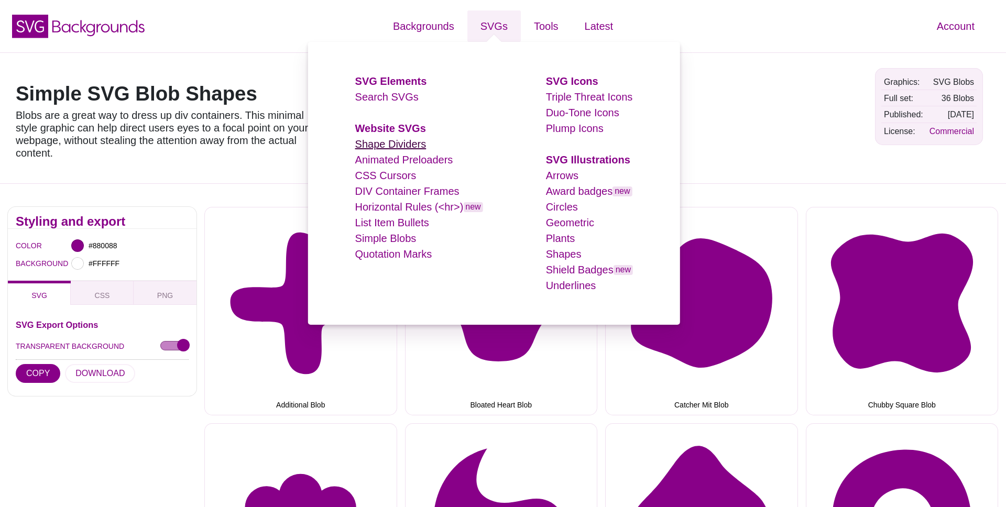
click at [398, 144] on link "Shape Dividers" at bounding box center [390, 144] width 71 height 12
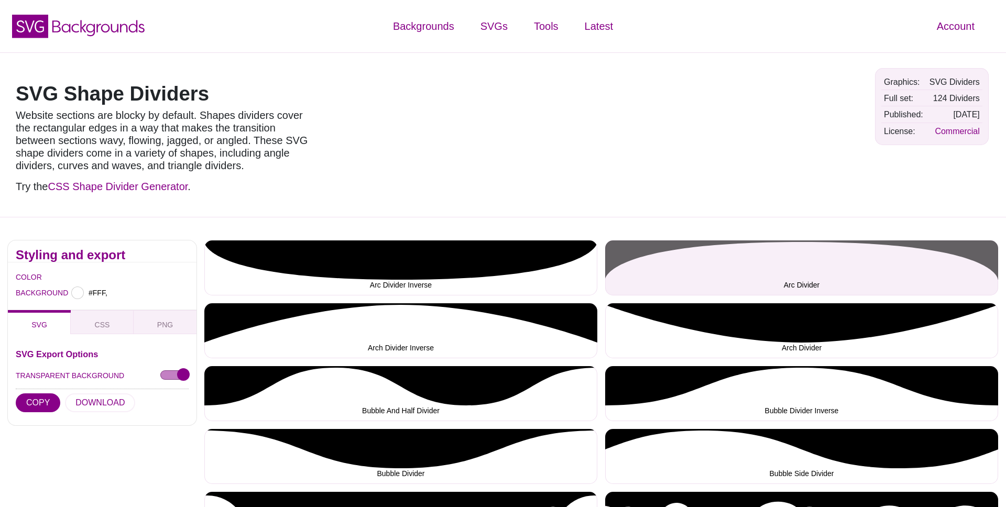
type input "#FFFFFF"
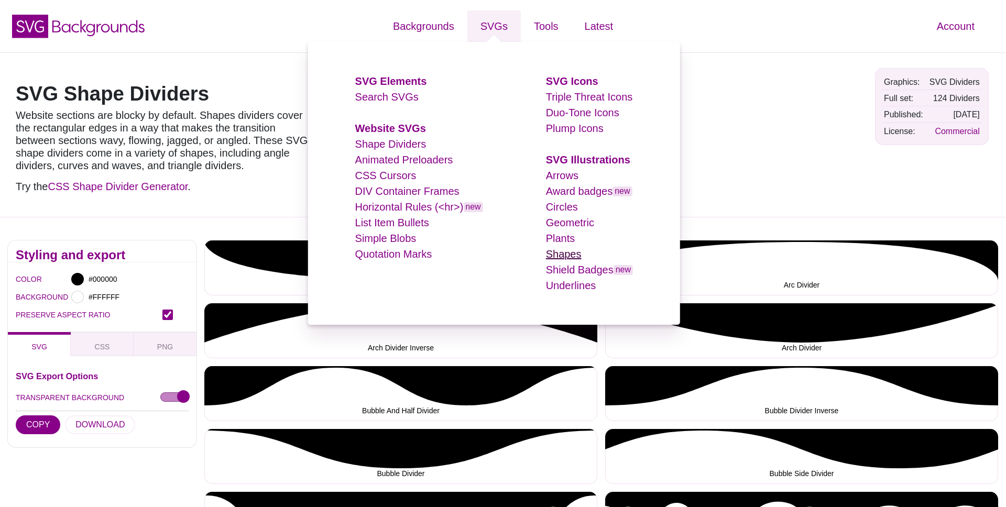
click at [557, 256] on link "Shapes" at bounding box center [564, 254] width 36 height 12
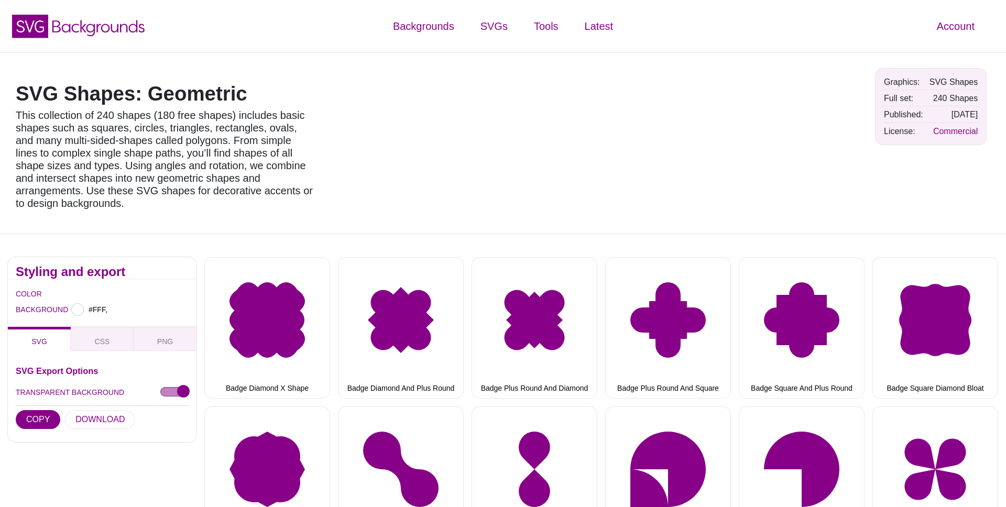
type input "#FFFFFF"
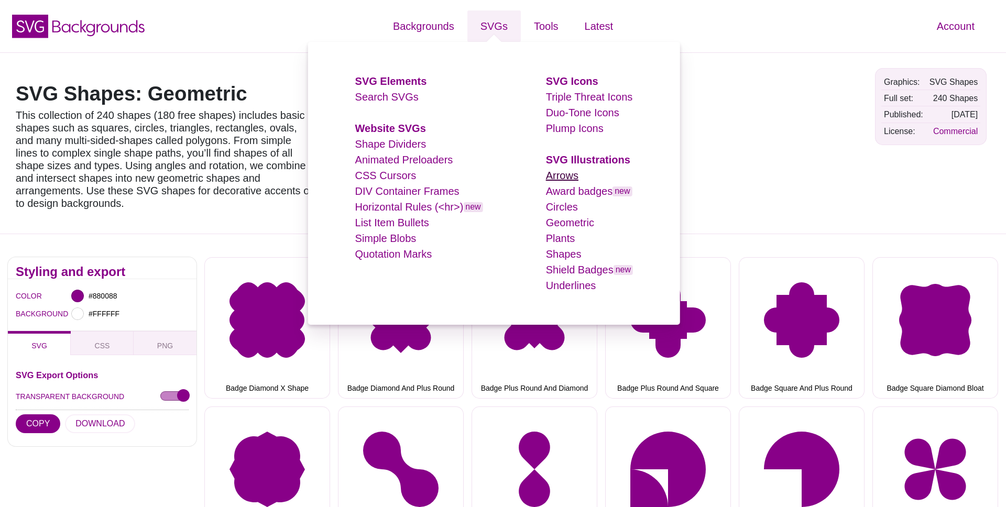
click at [569, 179] on link "Arrows" at bounding box center [562, 176] width 32 height 12
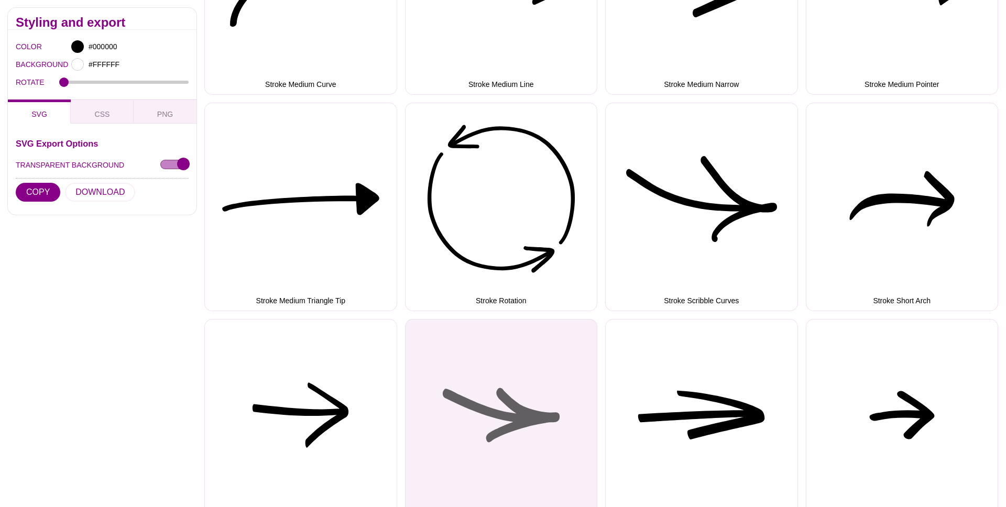
scroll to position [2846, 0]
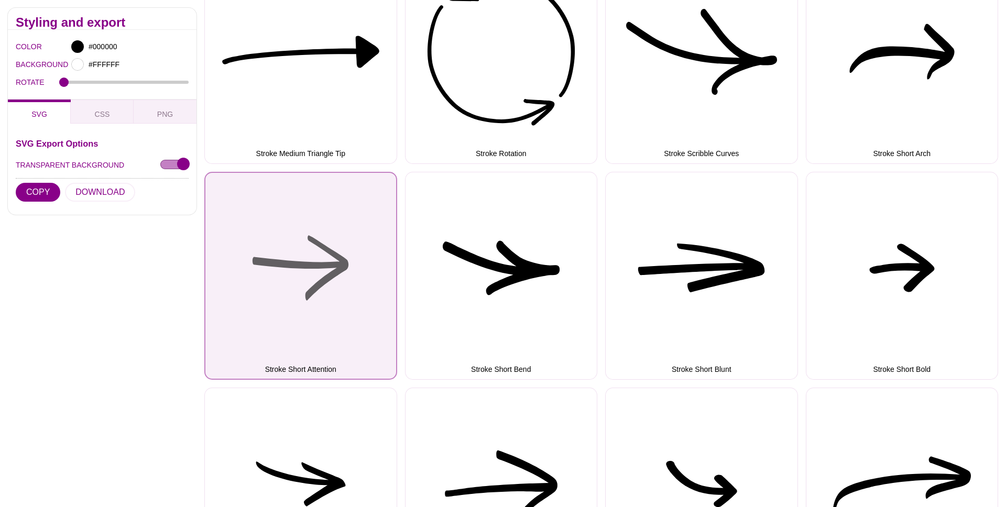
click at [305, 270] on button "Stroke Short Attention" at bounding box center [300, 276] width 193 height 209
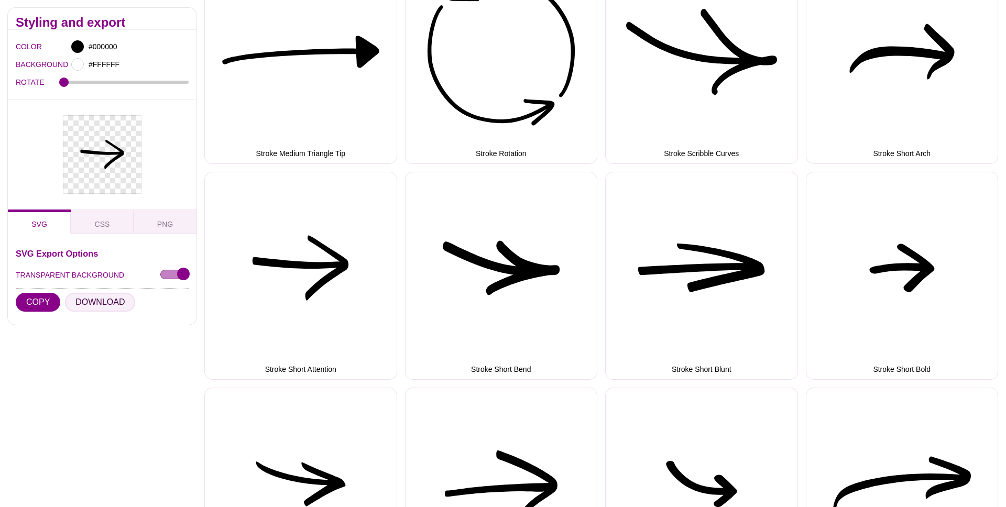
click at [100, 302] on button "DOWNLOAD" at bounding box center [100, 302] width 70 height 19
